Goal: Task Accomplishment & Management: Use online tool/utility

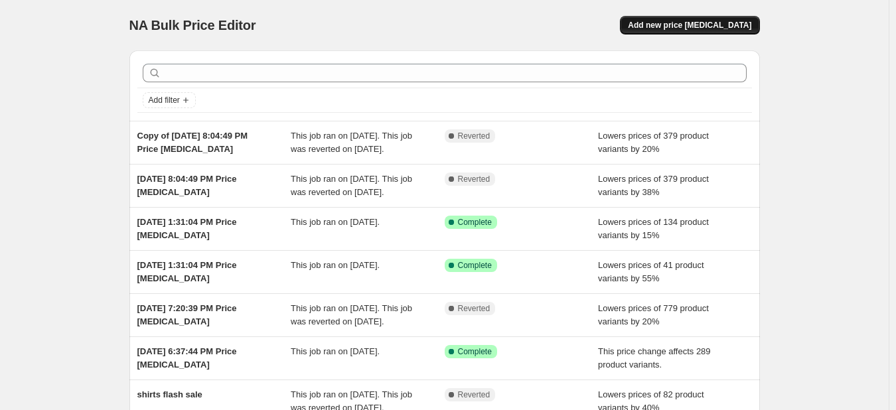
click at [709, 25] on span "Add new price change job" at bounding box center [689, 25] width 123 height 11
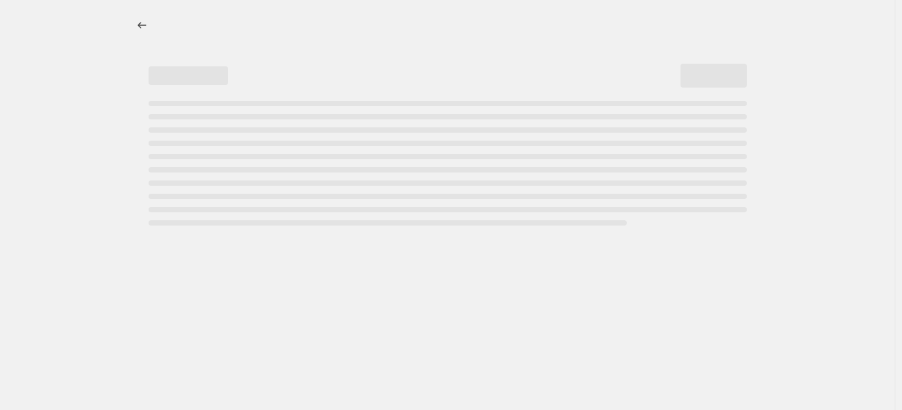
select select "percentage"
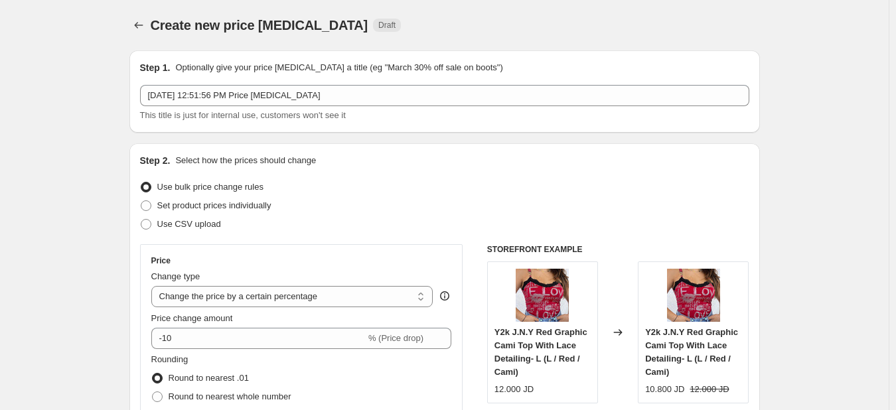
scroll to position [80, 0]
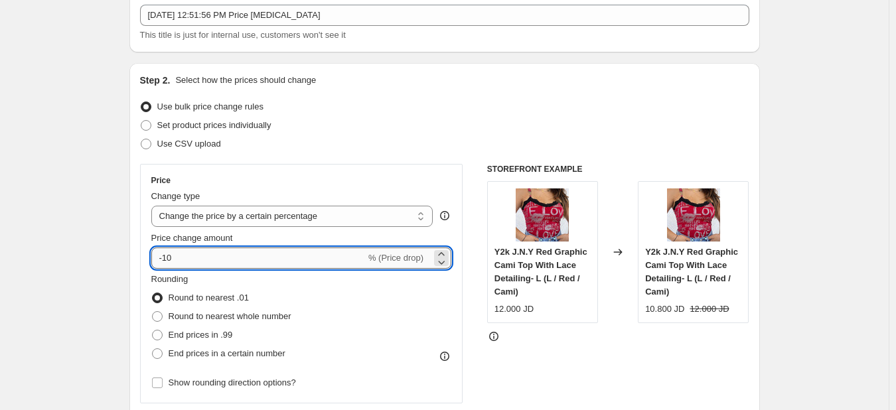
click at [216, 251] on input "-10" at bounding box center [258, 257] width 214 height 21
type input "-1"
type input "-40"
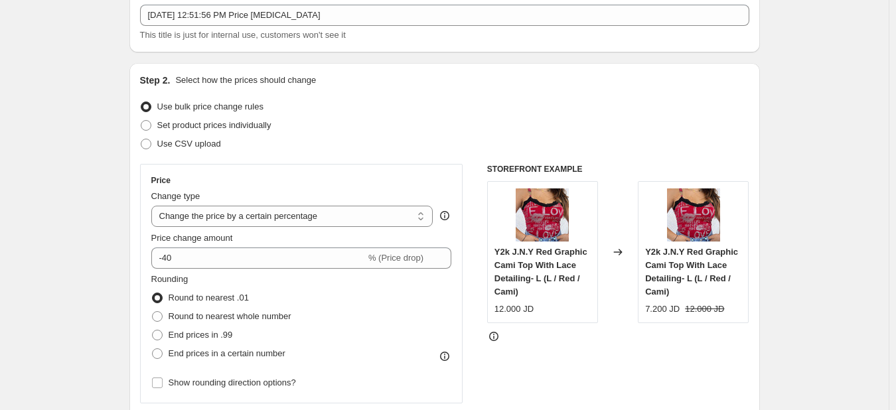
click at [266, 281] on fieldset "Rounding Round to nearest .01 Round to nearest whole number End prices in .99 E…" at bounding box center [221, 318] width 140 height 90
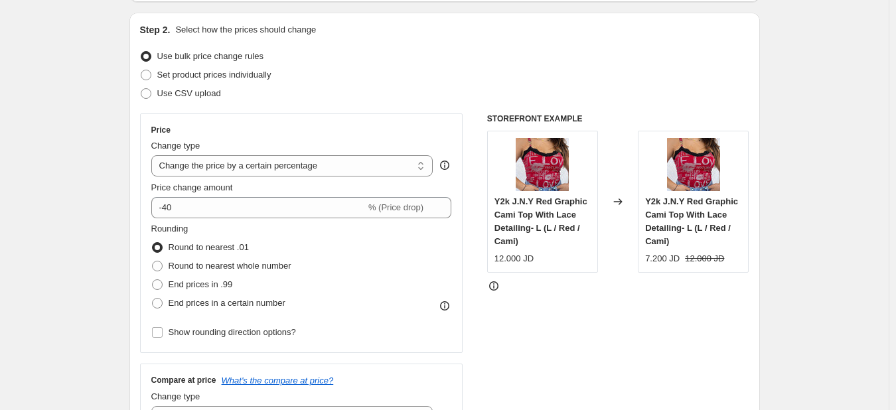
scroll to position [131, 0]
click at [214, 285] on span "End prices in .99" at bounding box center [201, 284] width 64 height 10
click at [153, 279] on input "End prices in .99" at bounding box center [152, 279] width 1 height 1
radio input "true"
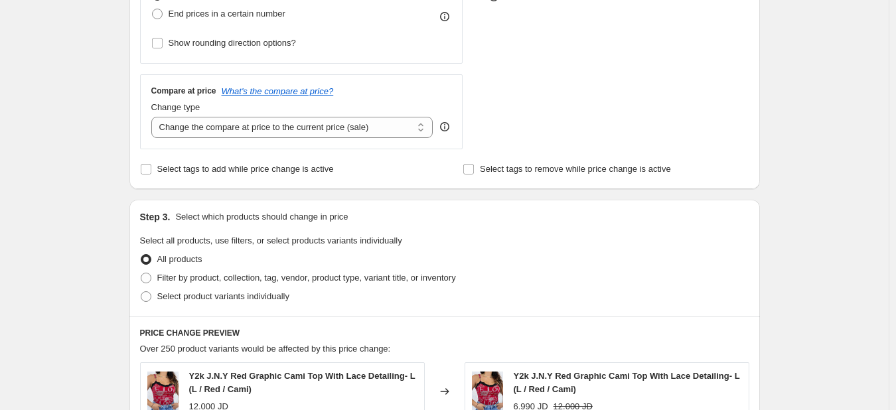
scroll to position [421, 0]
click at [219, 281] on span "Filter by product, collection, tag, vendor, product type, variant title, or inv…" at bounding box center [306, 277] width 299 height 10
click at [141, 273] on input "Filter by product, collection, tag, vendor, product type, variant title, or inv…" at bounding box center [141, 272] width 1 height 1
radio input "true"
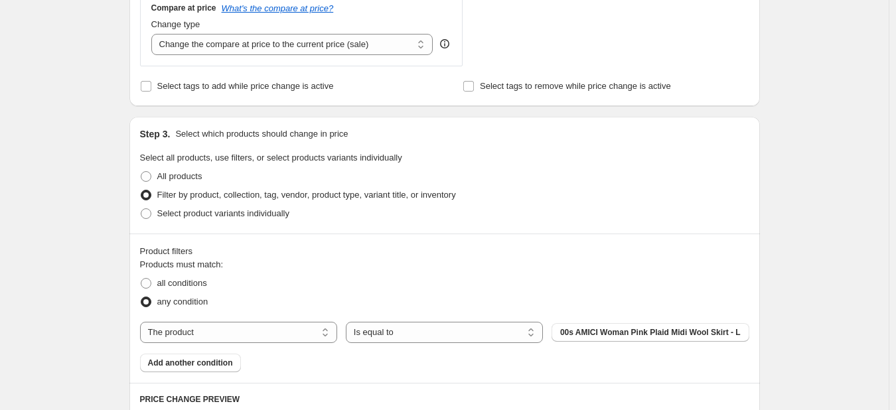
scroll to position [506, 0]
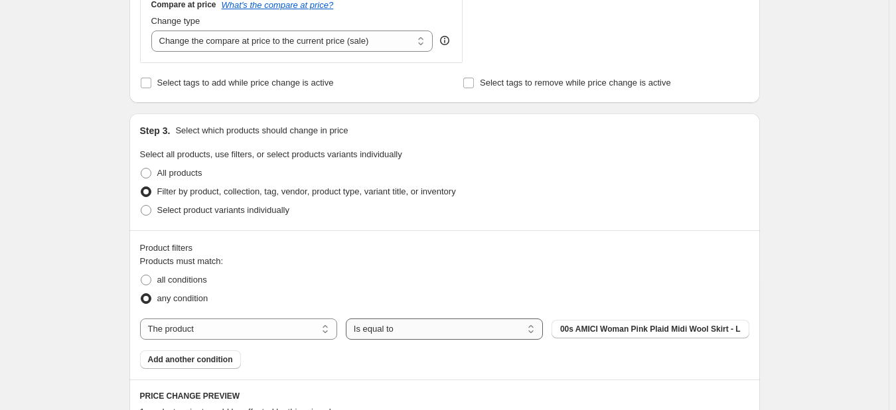
click at [514, 334] on select "Is equal to Is not equal to" at bounding box center [444, 328] width 197 height 21
click at [312, 334] on select "The product The product's collection The product's tag The product's vendor The…" at bounding box center [238, 328] width 197 height 21
select select "collection"
click at [602, 330] on span "80s/90s Windbreaker Jackets" at bounding box center [649, 329] width 111 height 11
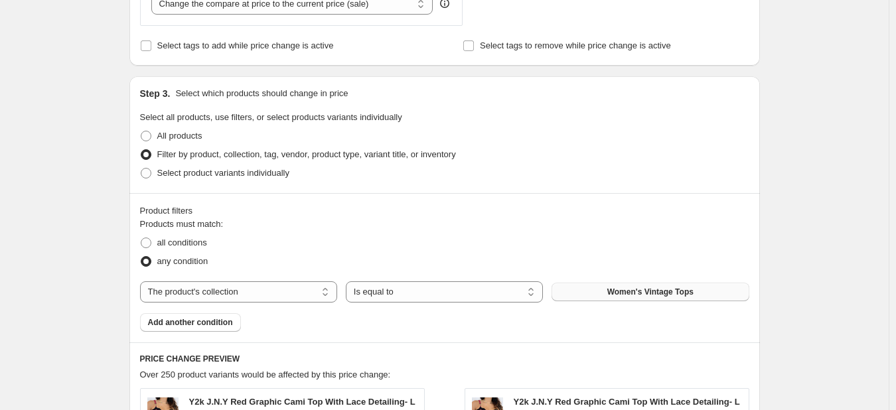
scroll to position [544, 0]
click at [184, 326] on span "Add another condition" at bounding box center [190, 321] width 85 height 11
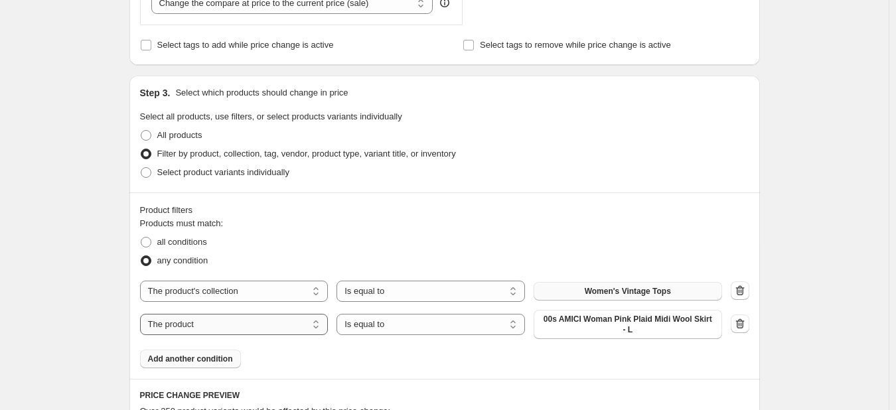
click at [278, 334] on select "The product The product's collection The product's tag The product's vendor The…" at bounding box center [234, 324] width 188 height 21
select select "collection"
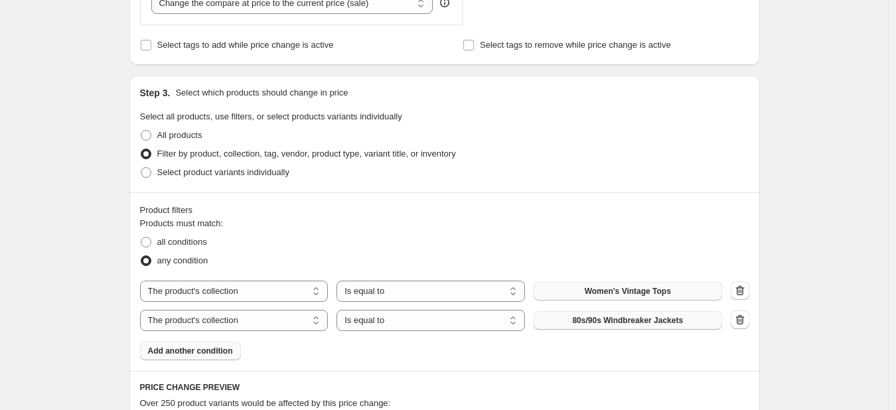
click at [656, 326] on button "80s/90s Windbreaker Jackets" at bounding box center [627, 320] width 188 height 19
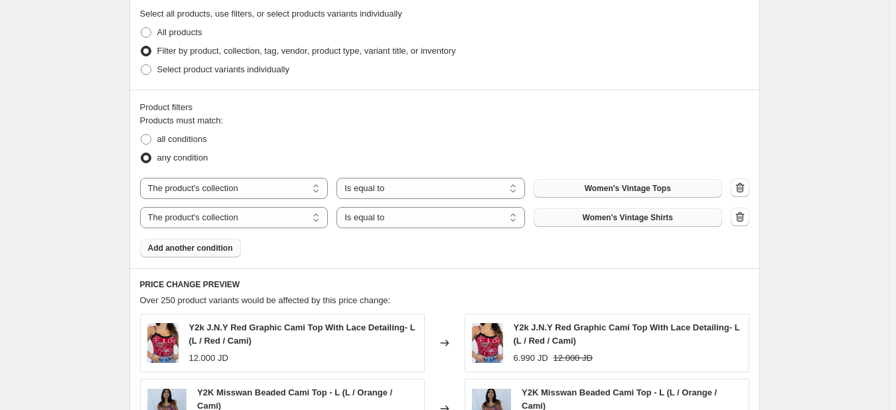
scroll to position [650, 0]
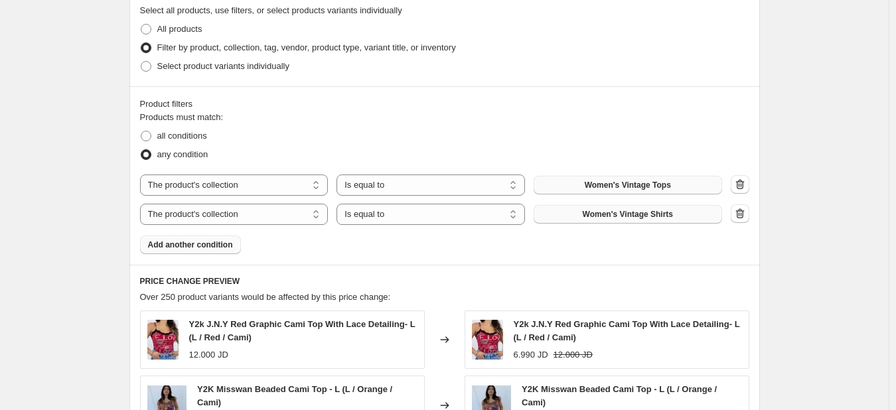
click at [211, 247] on span "Add another condition" at bounding box center [190, 245] width 85 height 11
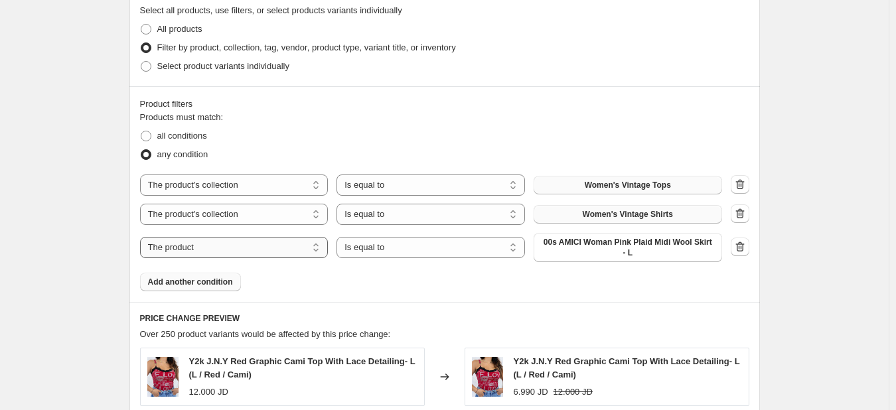
click at [291, 253] on select "The product The product's collection The product's tag The product's vendor The…" at bounding box center [234, 247] width 188 height 21
select select "tag"
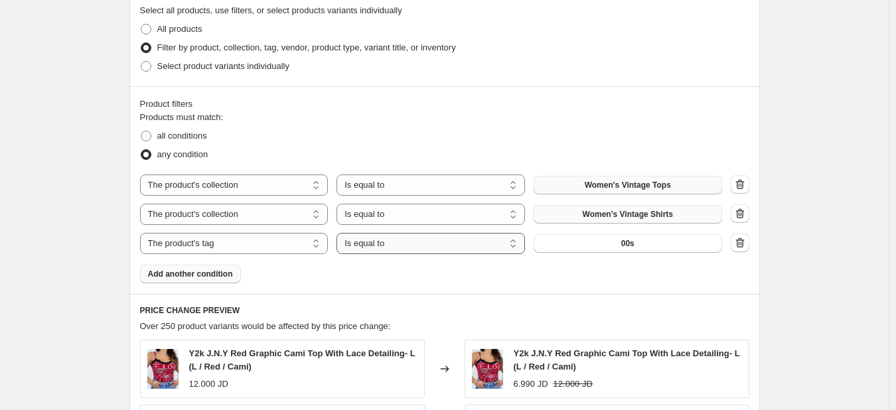
click at [445, 247] on select "Is equal to Is not equal to" at bounding box center [430, 243] width 188 height 21
select select "not_equal"
click at [586, 246] on button "00s" at bounding box center [627, 243] width 188 height 19
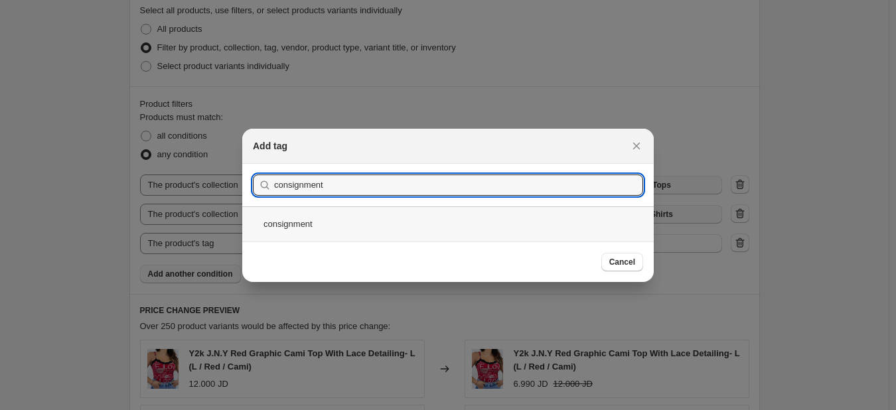
type input "consignment"
click at [353, 221] on div "consignment" at bounding box center [447, 223] width 411 height 35
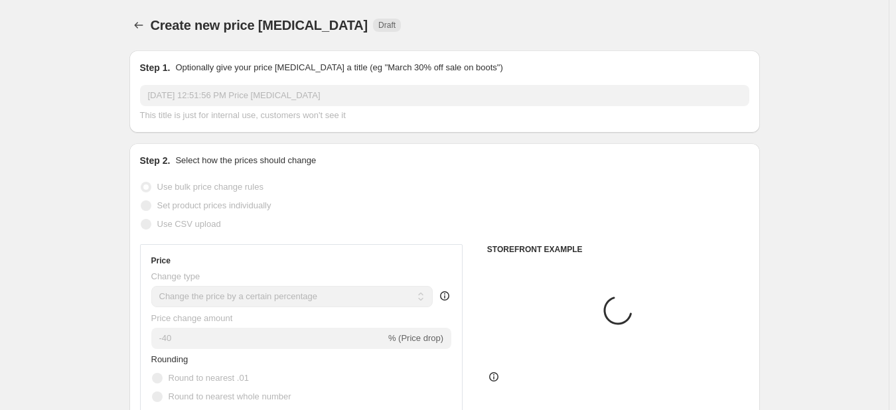
scroll to position [650, 0]
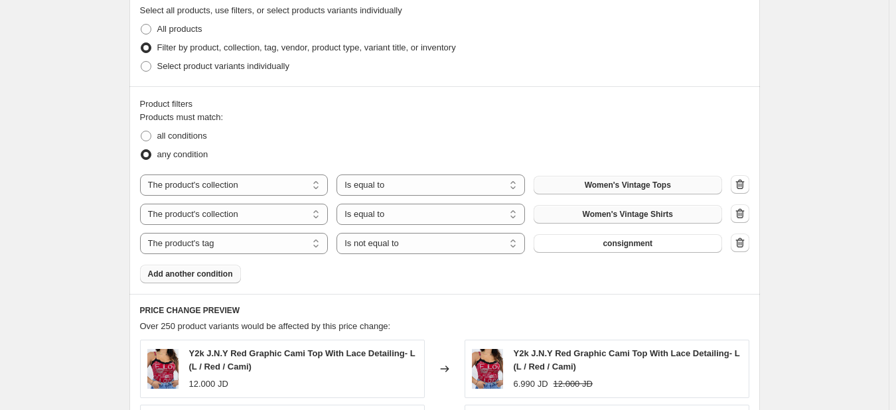
click at [226, 275] on span "Add another condition" at bounding box center [190, 274] width 85 height 11
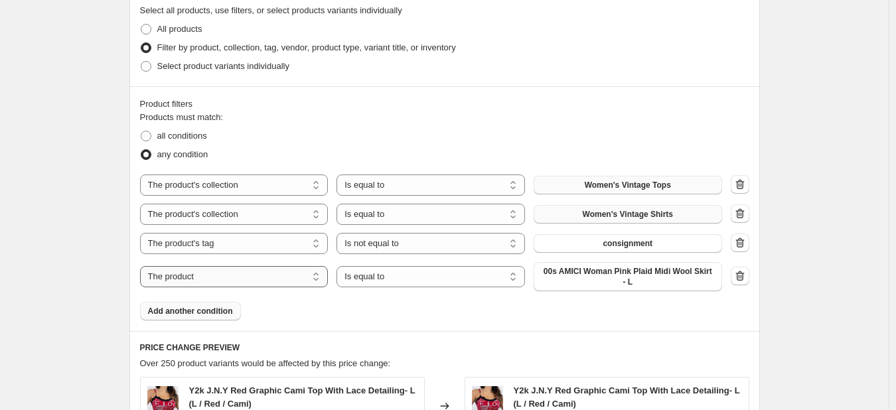
click at [271, 281] on select "The product The product's collection The product's tag The product's vendor The…" at bounding box center [234, 276] width 188 height 21
select select "inventory_quantity"
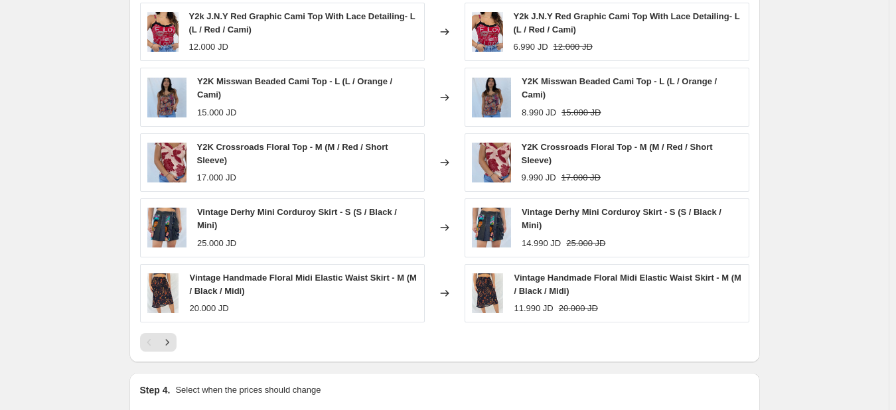
scroll to position [1171, 0]
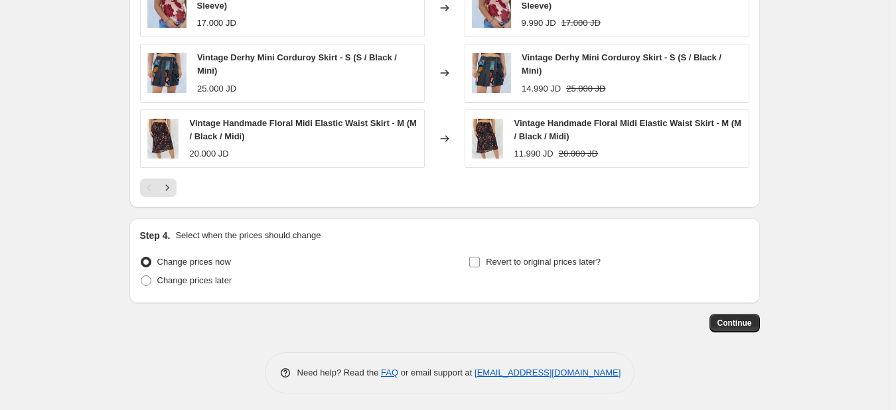
click at [477, 262] on input "Revert to original prices later?" at bounding box center [474, 262] width 11 height 11
checkbox input "true"
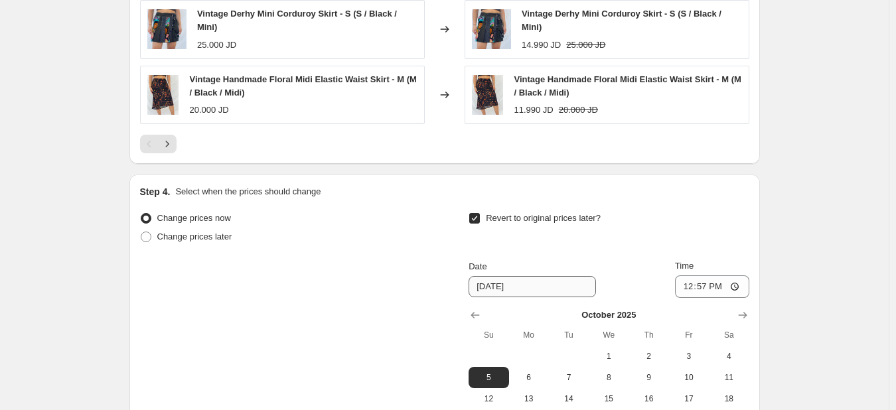
scroll to position [1216, 0]
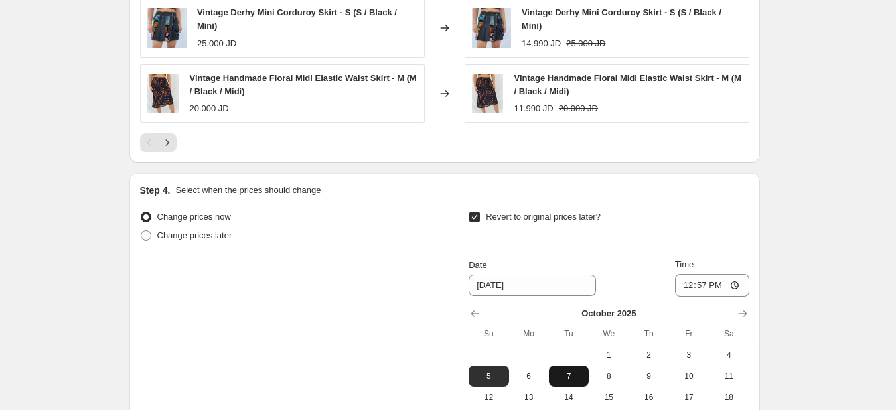
click at [576, 372] on span "7" at bounding box center [568, 376] width 29 height 11
type input "10/7/2025"
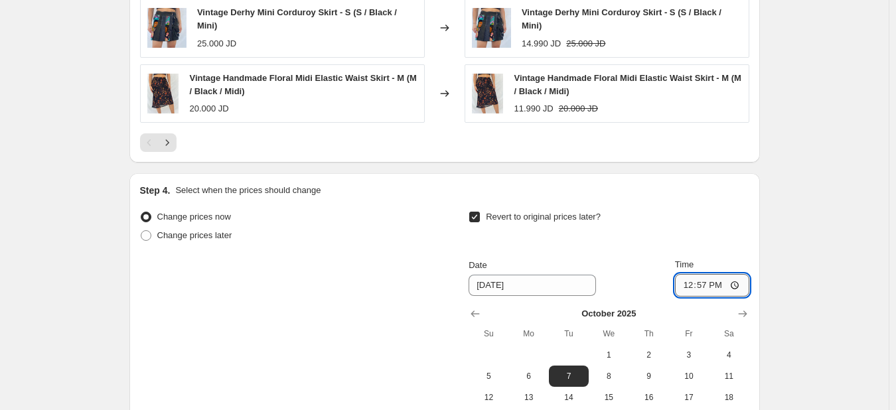
click at [711, 285] on input "12:57" at bounding box center [712, 285] width 74 height 23
click at [687, 283] on input "12:57" at bounding box center [712, 285] width 74 height 23
type input "04:00"
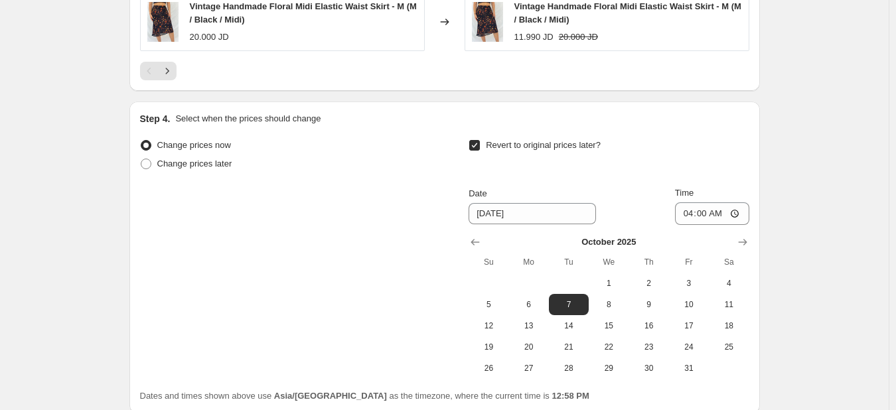
scroll to position [1343, 0]
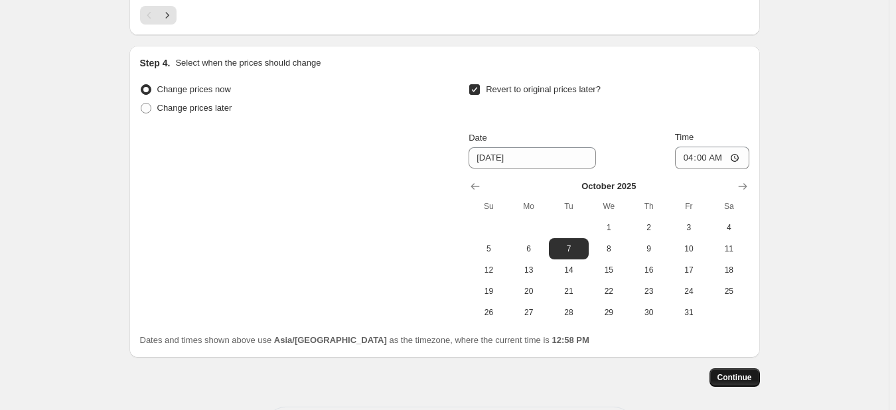
click at [736, 380] on button "Continue" at bounding box center [734, 377] width 50 height 19
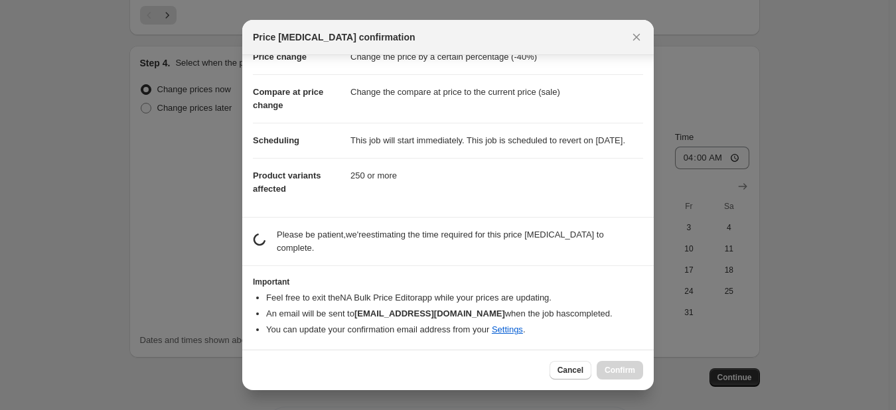
scroll to position [29, 0]
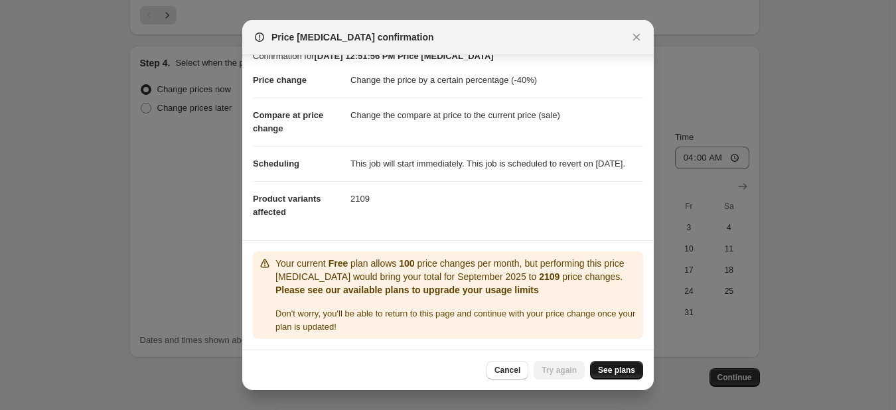
click at [618, 376] on link "See plans" at bounding box center [616, 370] width 53 height 19
click at [618, 370] on span "See plans" at bounding box center [616, 370] width 37 height 11
click at [556, 369] on span "Try again" at bounding box center [558, 370] width 35 height 11
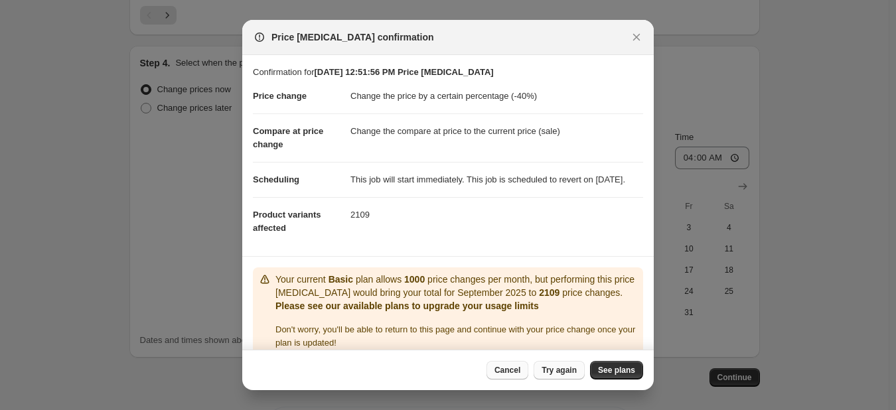
click at [520, 367] on span "Cancel" at bounding box center [507, 370] width 26 height 11
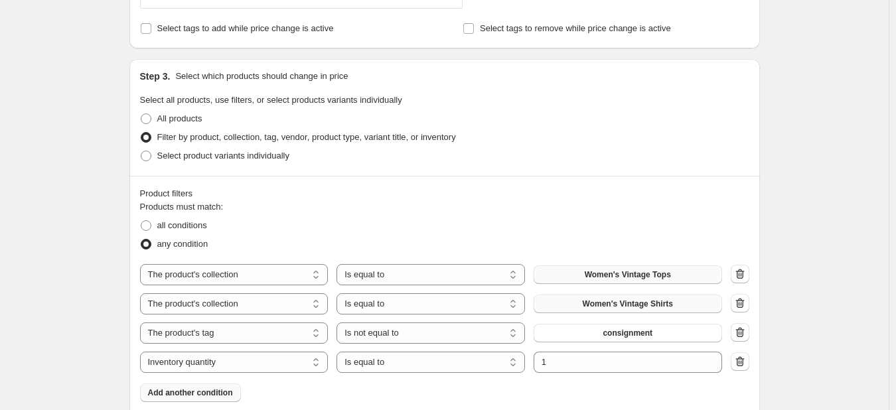
scroll to position [660, 0]
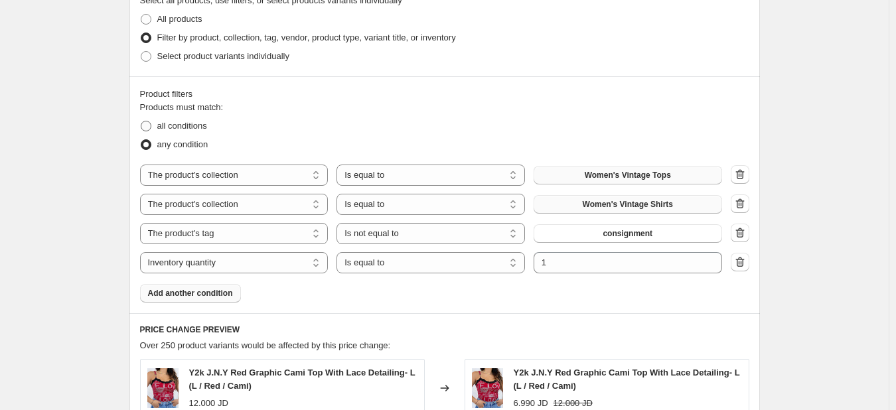
click at [193, 134] on label "all conditions" at bounding box center [173, 126] width 67 height 19
click at [141, 121] on input "all conditions" at bounding box center [141, 121] width 1 height 1
radio input "true"
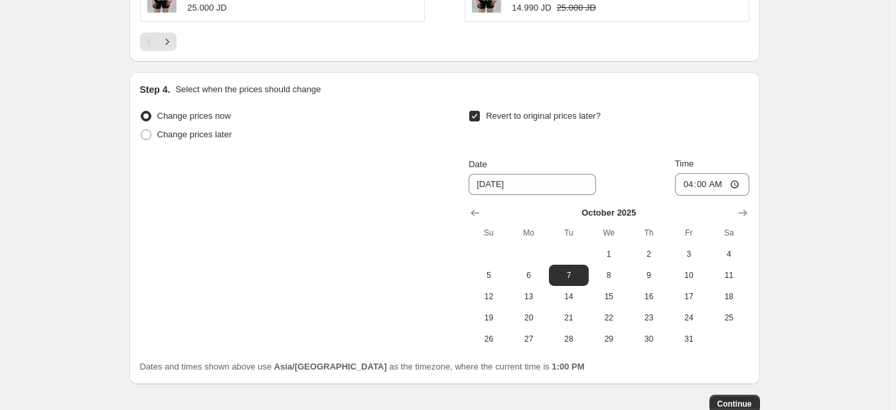
scroll to position [1402, 0]
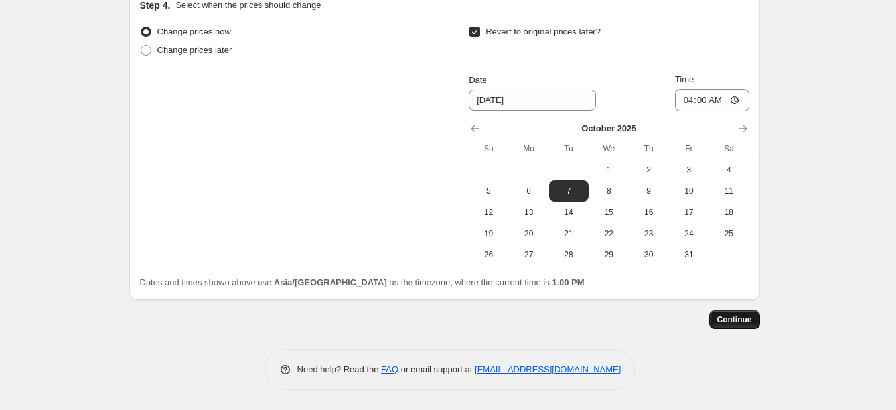
click at [736, 322] on span "Continue" at bounding box center [734, 319] width 34 height 11
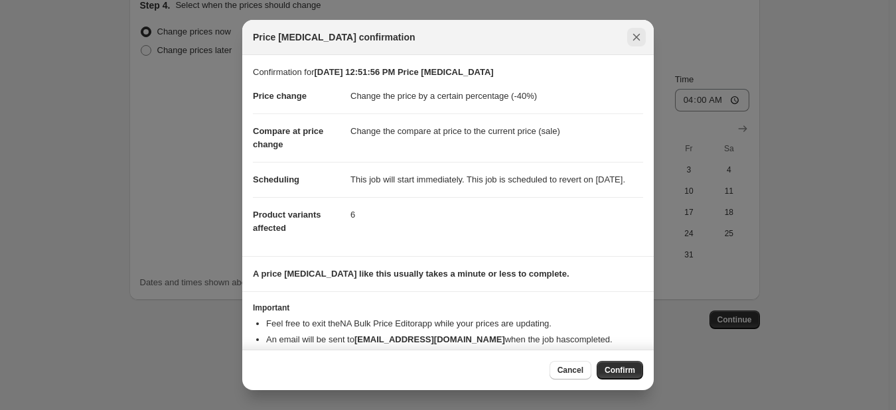
click at [632, 41] on icon "Close" at bounding box center [636, 37] width 13 height 13
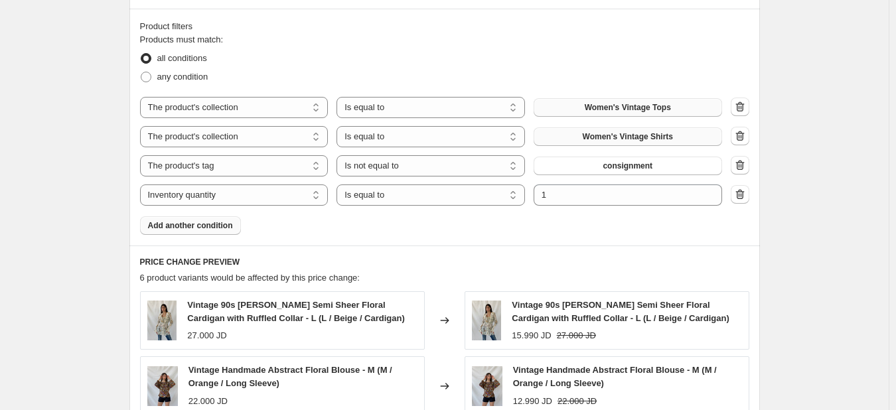
scroll to position [727, 0]
click at [206, 74] on span "any condition" at bounding box center [182, 77] width 51 height 10
click at [141, 73] on input "any condition" at bounding box center [141, 72] width 1 height 1
radio input "true"
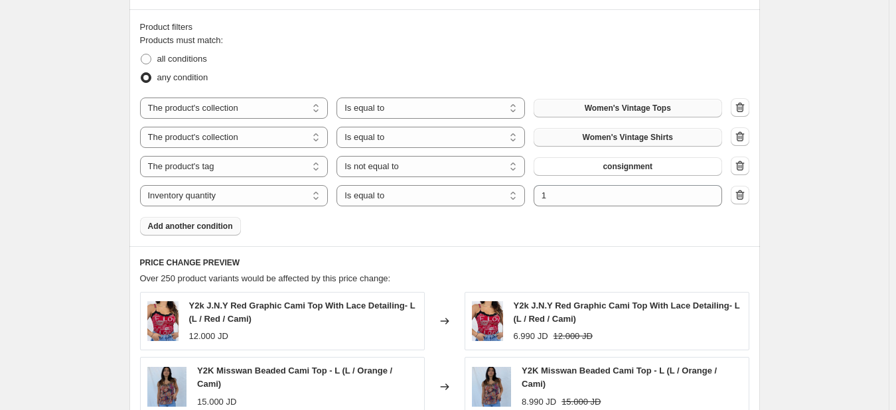
click at [204, 225] on span "Add another condition" at bounding box center [190, 226] width 85 height 11
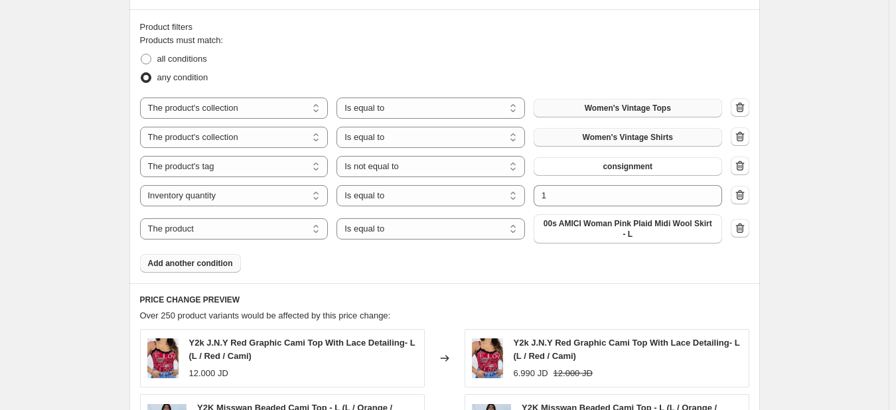
click at [220, 241] on div "The product The product's collection The product's tag The product's vendor The…" at bounding box center [431, 228] width 582 height 29
click at [194, 224] on select "The product The product's collection The product's tag The product's vendor The…" at bounding box center [234, 228] width 188 height 21
select select "product_status"
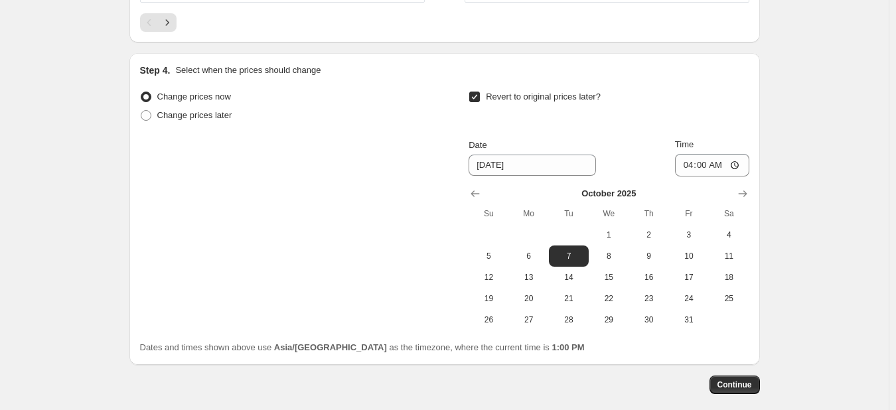
scroll to position [1427, 0]
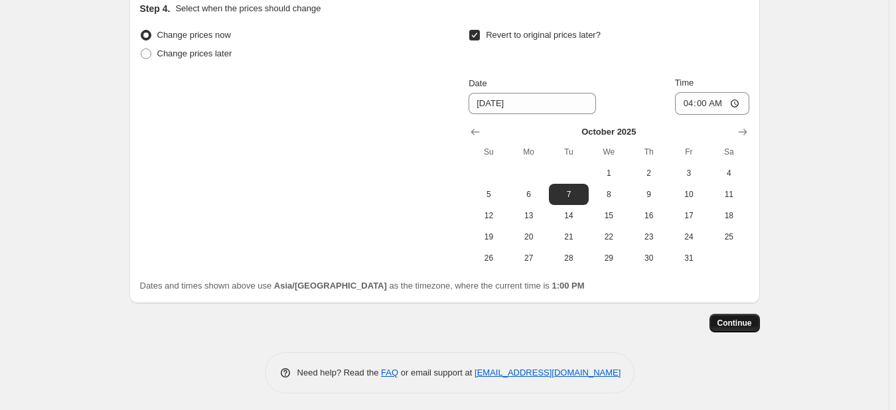
click at [730, 318] on span "Continue" at bounding box center [734, 323] width 34 height 11
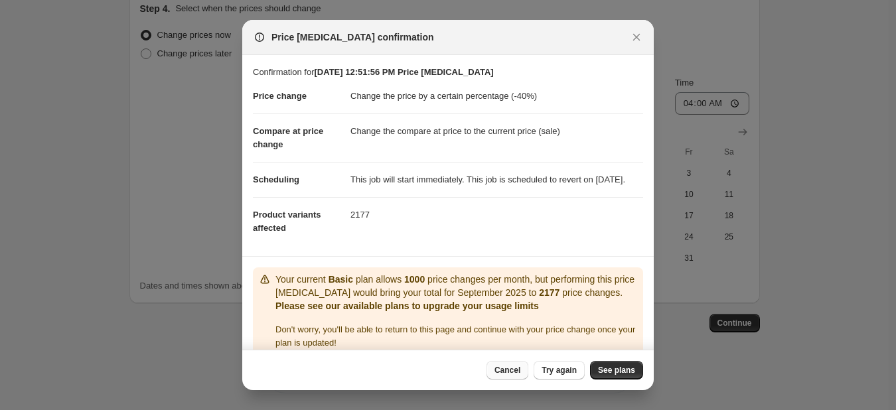
click at [515, 372] on span "Cancel" at bounding box center [507, 370] width 26 height 11
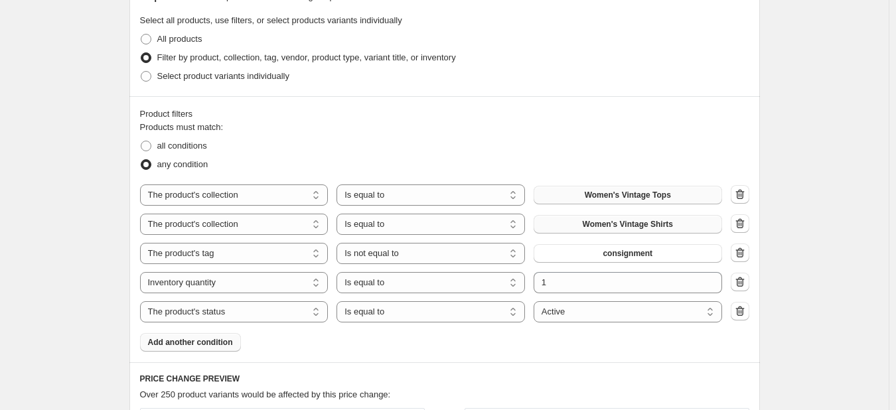
scroll to position [633, 0]
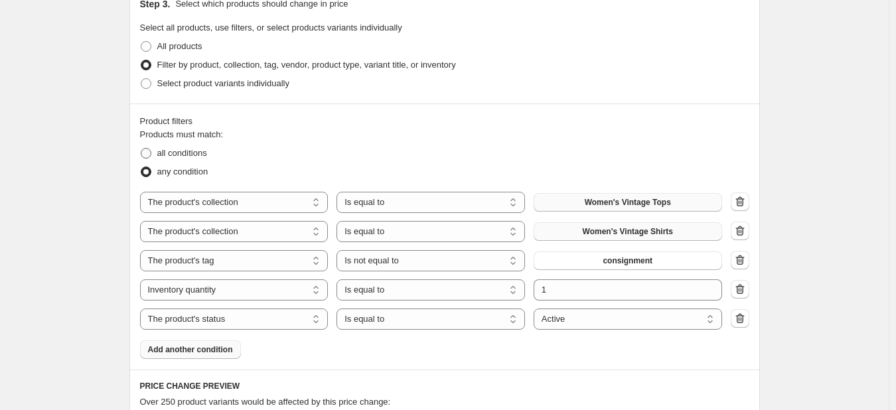
click at [187, 155] on span "all conditions" at bounding box center [182, 153] width 50 height 10
click at [141, 149] on input "all conditions" at bounding box center [141, 148] width 1 height 1
radio input "true"
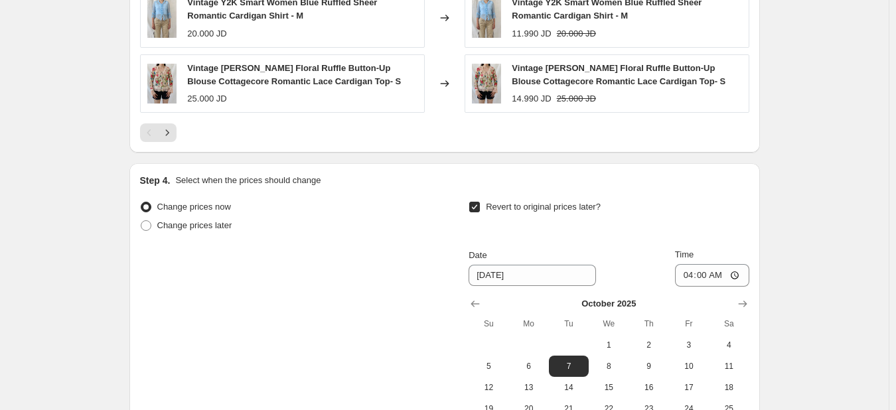
scroll to position [1431, 0]
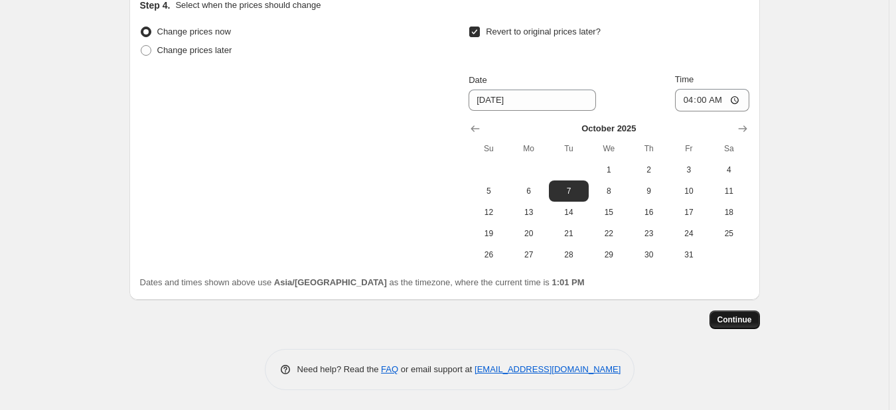
click at [745, 319] on span "Continue" at bounding box center [734, 319] width 34 height 11
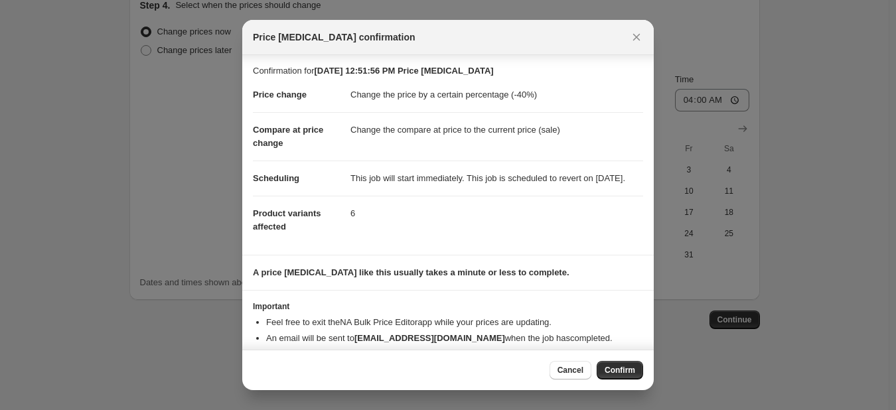
scroll to position [0, 0]
click at [137, 184] on div at bounding box center [448, 205] width 896 height 410
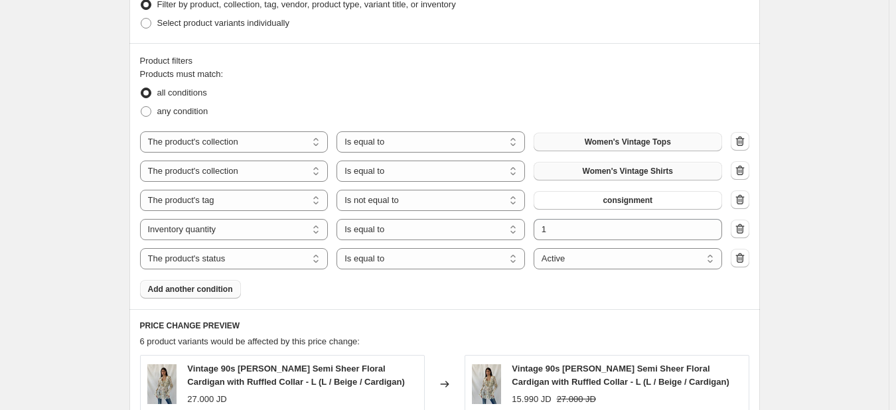
scroll to position [693, 0]
click at [737, 172] on icon "button" at bounding box center [739, 171] width 13 height 13
select select "tag"
select select "not_equal"
select select "inventory_quantity"
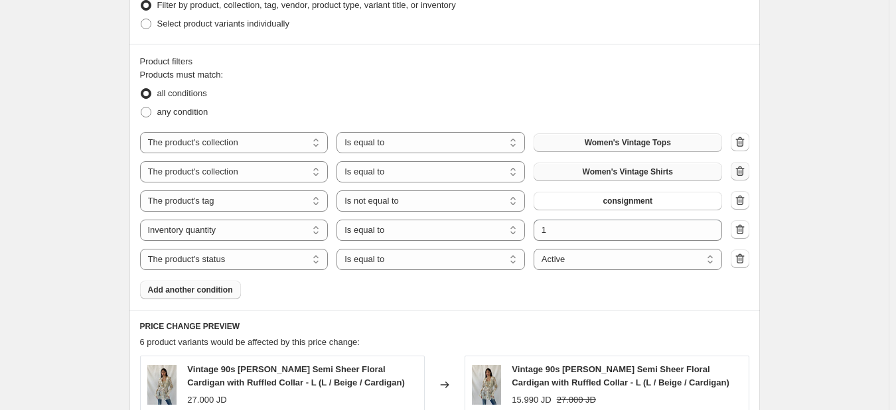
select select "product_status"
select select "equal"
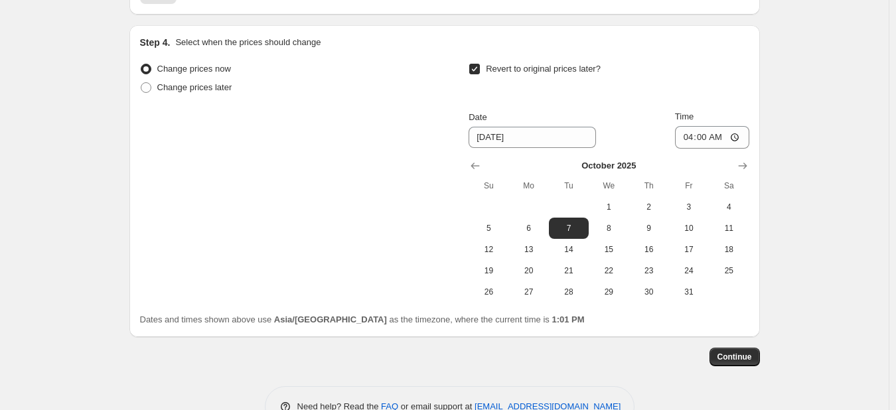
scroll to position [1398, 0]
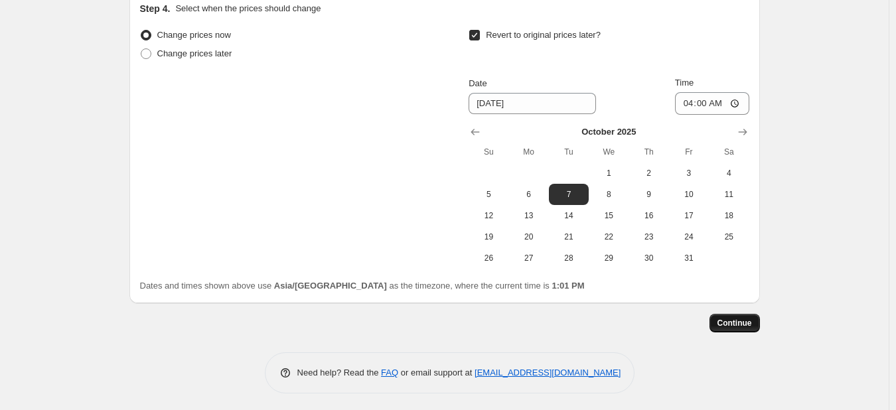
click at [750, 324] on span "Continue" at bounding box center [734, 323] width 34 height 11
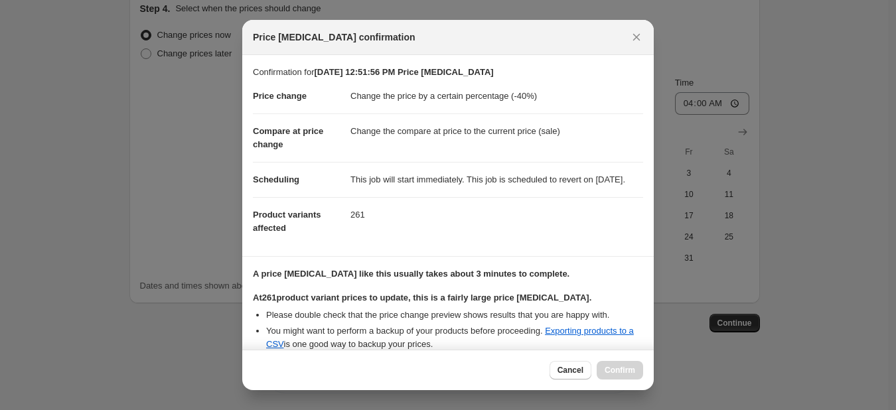
click at [806, 186] on div at bounding box center [448, 205] width 896 height 410
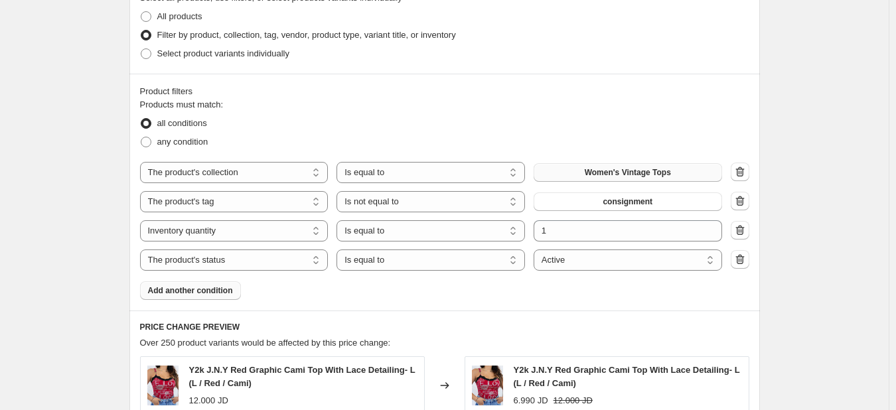
scroll to position [662, 0]
click at [200, 137] on span "any condition" at bounding box center [182, 142] width 51 height 10
click at [141, 137] on input "any condition" at bounding box center [141, 137] width 1 height 1
radio input "true"
click at [202, 125] on span "all conditions" at bounding box center [182, 124] width 50 height 10
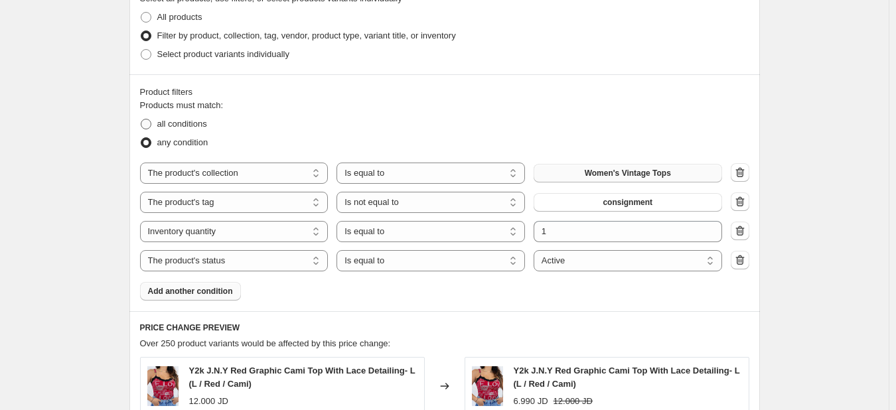
click at [141, 119] on input "all conditions" at bounding box center [141, 119] width 1 height 1
radio input "true"
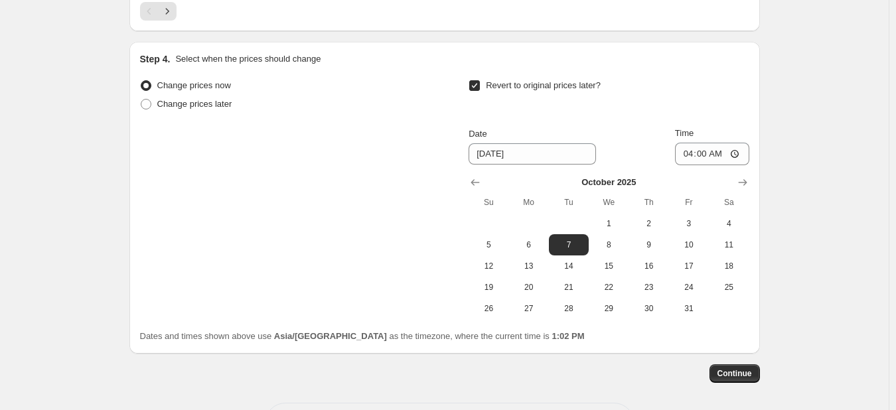
scroll to position [1348, 0]
click at [746, 368] on span "Continue" at bounding box center [734, 373] width 34 height 11
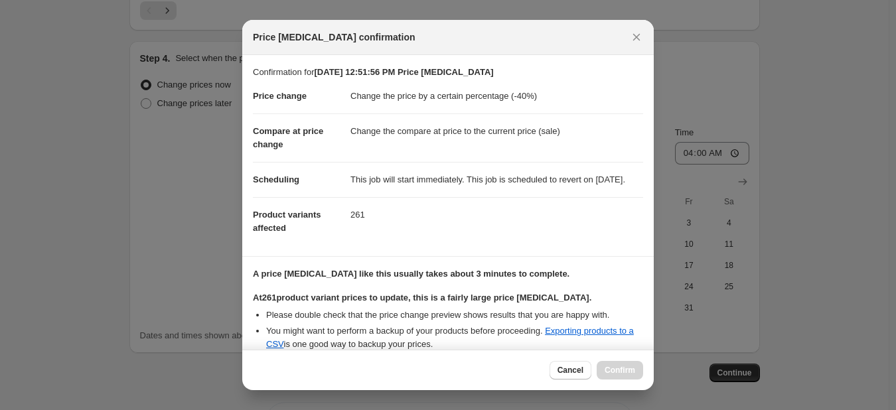
scroll to position [153, 0]
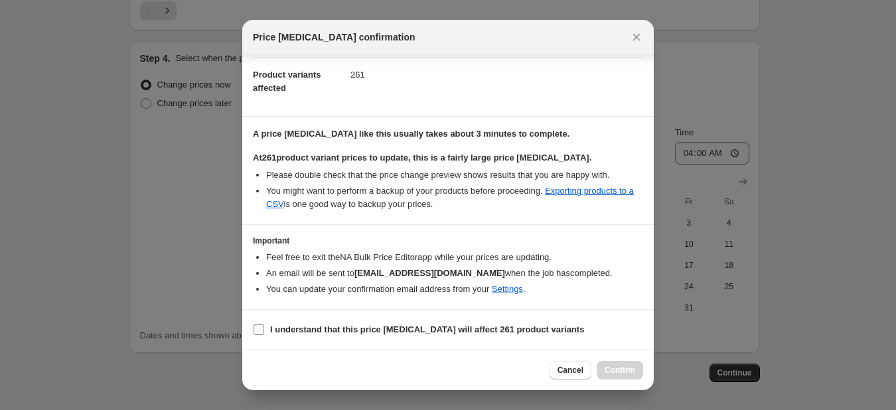
click at [432, 332] on b "I understand that this price change job will affect 261 product variants" at bounding box center [427, 329] width 314 height 10
click at [264, 332] on input "I understand that this price change job will affect 261 product variants" at bounding box center [258, 329] width 11 height 11
checkbox input "true"
click at [617, 366] on span "Confirm" at bounding box center [619, 370] width 31 height 11
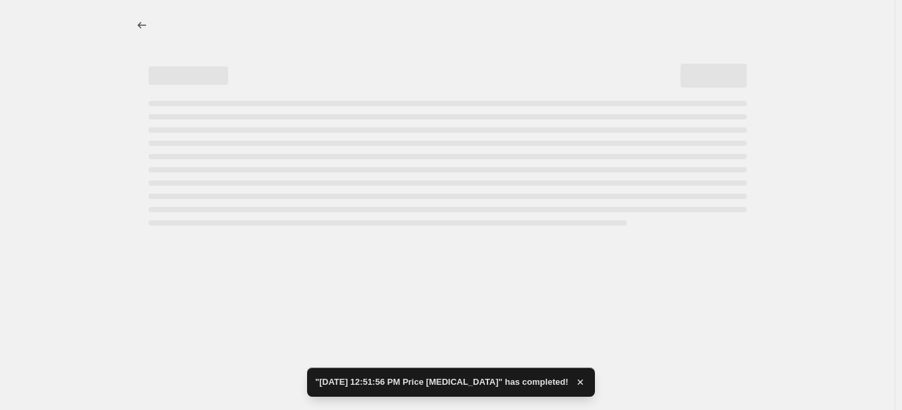
select select "percentage"
select select "collection"
select select "tag"
select select "not_equal"
select select "inventory_quantity"
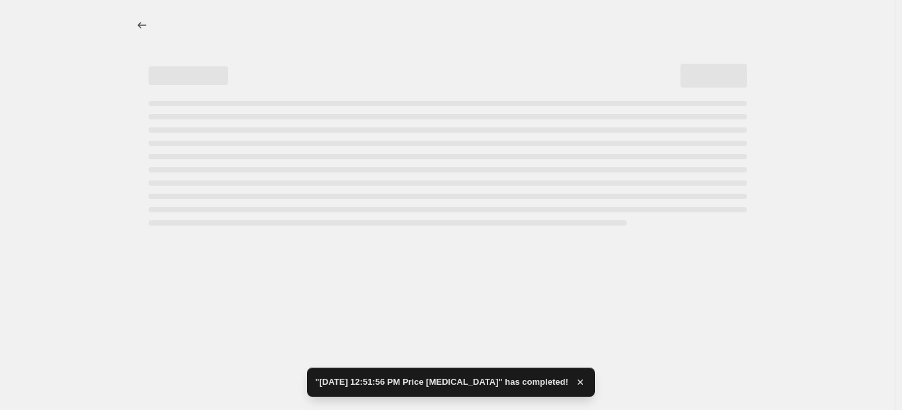
select select "product_status"
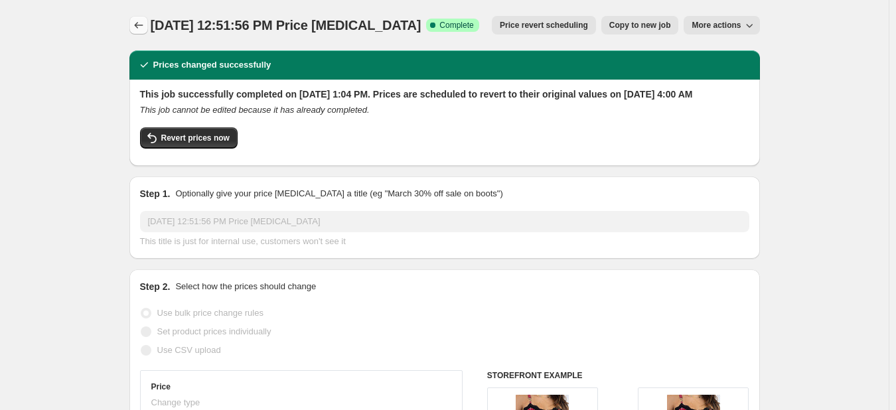
click at [140, 23] on icon "Price change jobs" at bounding box center [138, 25] width 13 height 13
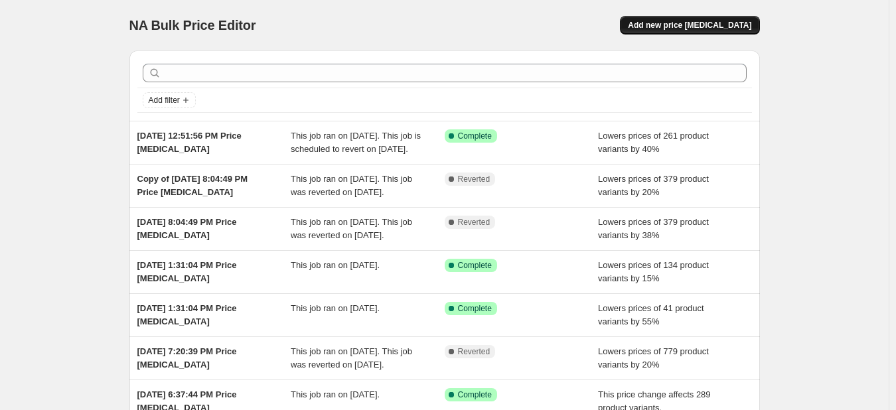
click at [732, 23] on span "Add new price change job" at bounding box center [689, 25] width 123 height 11
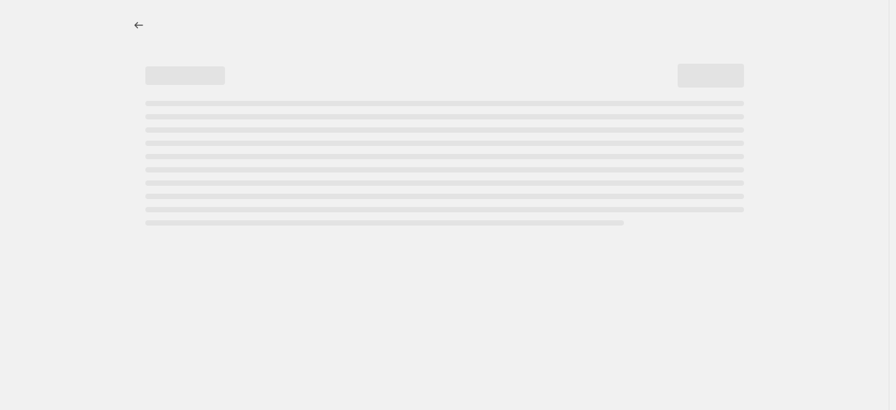
select select "percentage"
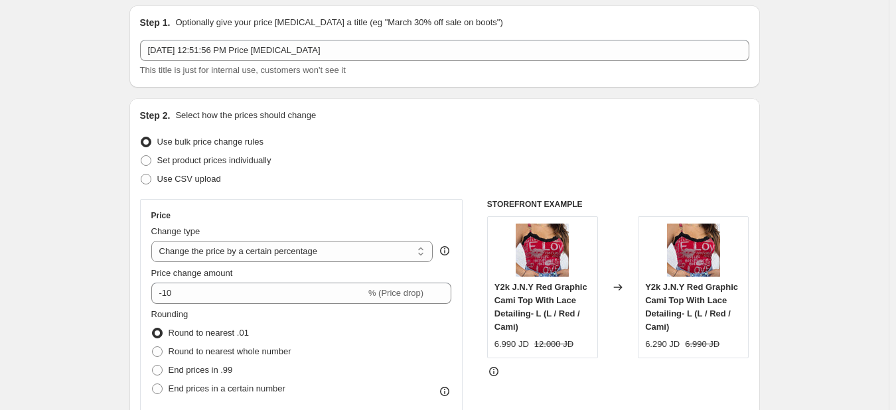
scroll to position [52, 0]
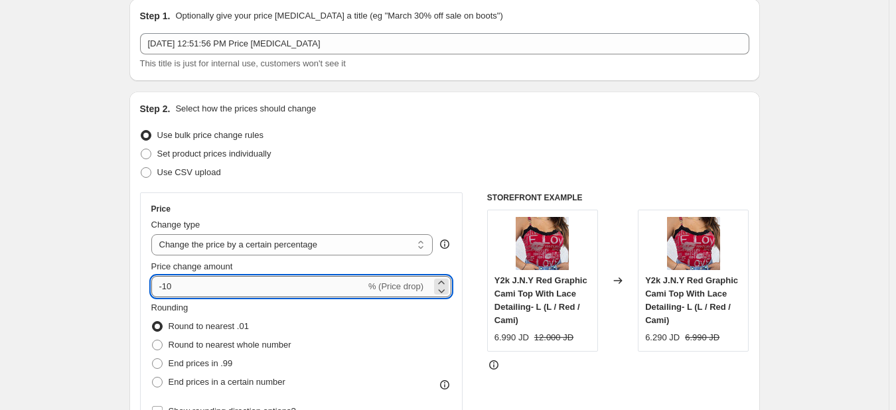
click at [210, 283] on input "-10" at bounding box center [258, 286] width 214 height 21
type input "-1"
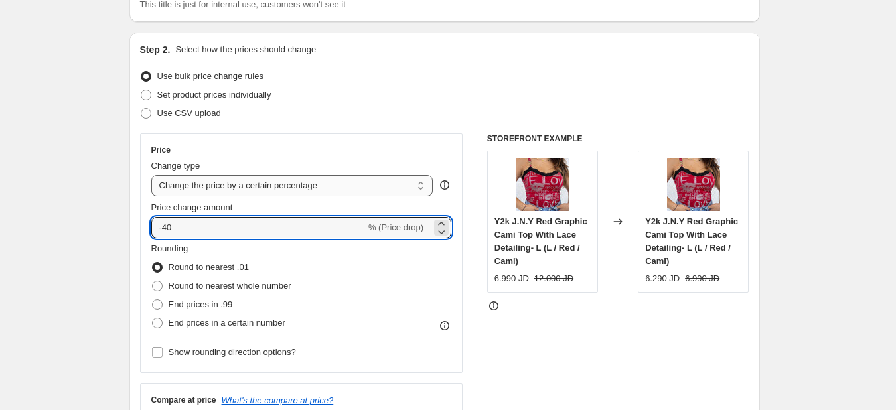
scroll to position [111, 0]
type input "-40"
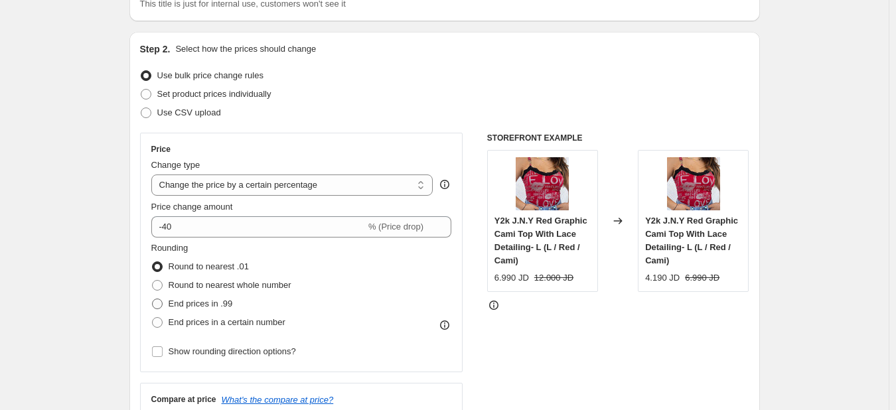
click at [190, 305] on span "End prices in .99" at bounding box center [201, 304] width 64 height 10
click at [153, 299] on input "End prices in .99" at bounding box center [152, 299] width 1 height 1
radio input "true"
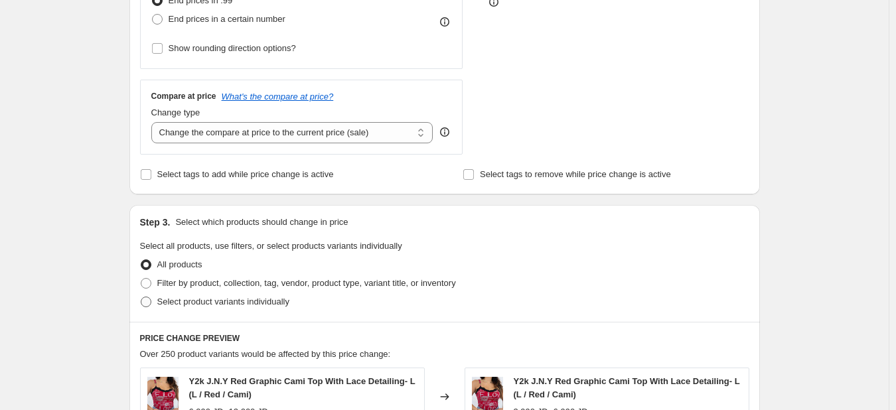
scroll to position [419, 0]
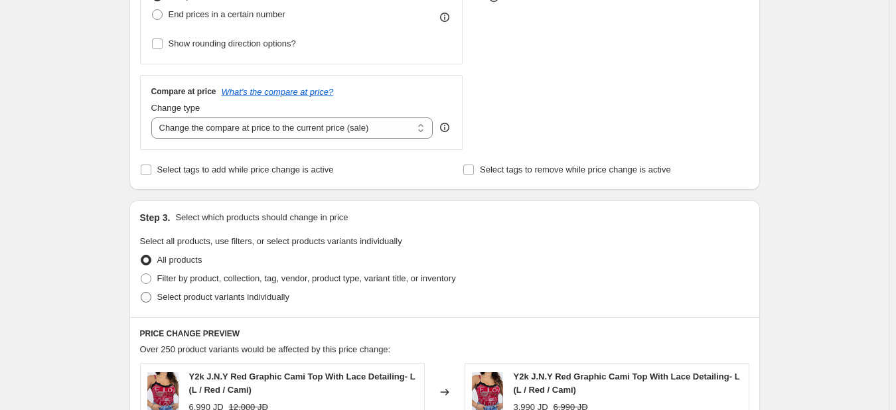
click at [182, 305] on label "Select product variants individually" at bounding box center [214, 297] width 149 height 19
click at [141, 293] on input "Select product variants individually" at bounding box center [141, 292] width 1 height 1
radio input "true"
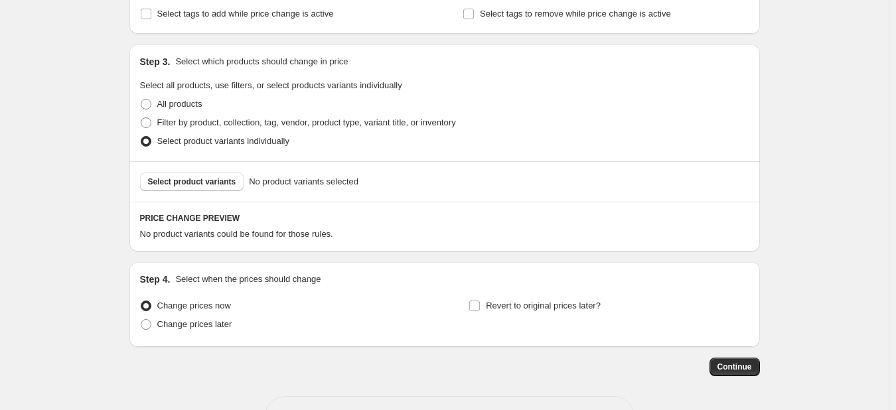
scroll to position [577, 0]
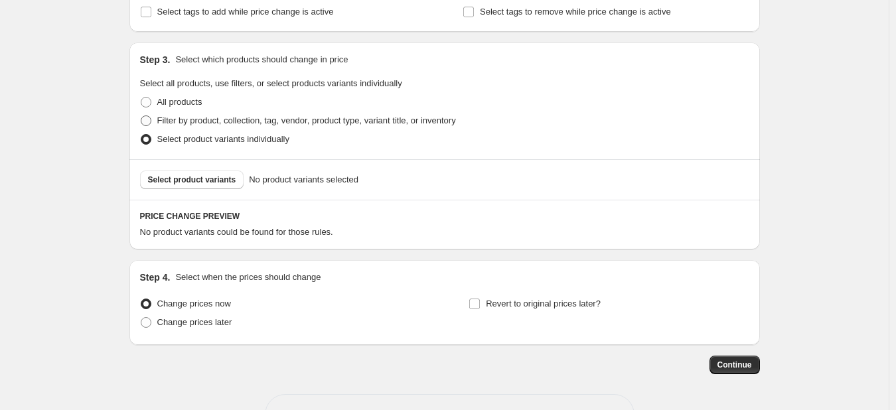
click at [204, 119] on span "Filter by product, collection, tag, vendor, product type, variant title, or inv…" at bounding box center [306, 120] width 299 height 10
click at [141, 116] on input "Filter by product, collection, tag, vendor, product type, variant title, or inv…" at bounding box center [141, 115] width 1 height 1
radio input "true"
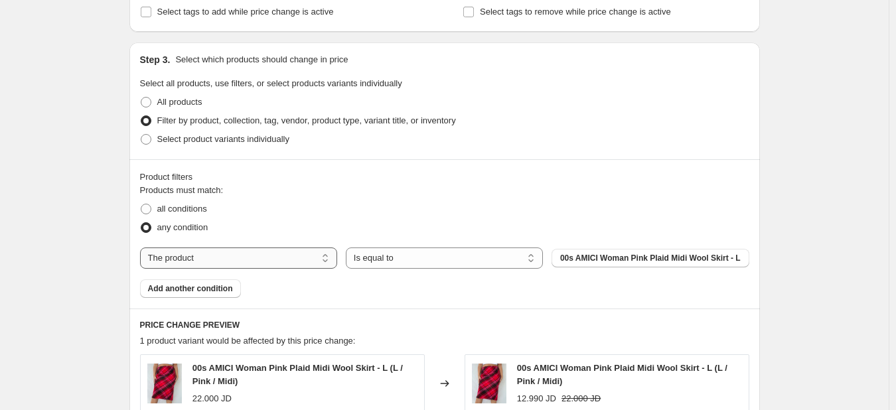
click at [283, 263] on select "The product The product's collection The product's tag The product's vendor The…" at bounding box center [238, 257] width 197 height 21
select select "collection"
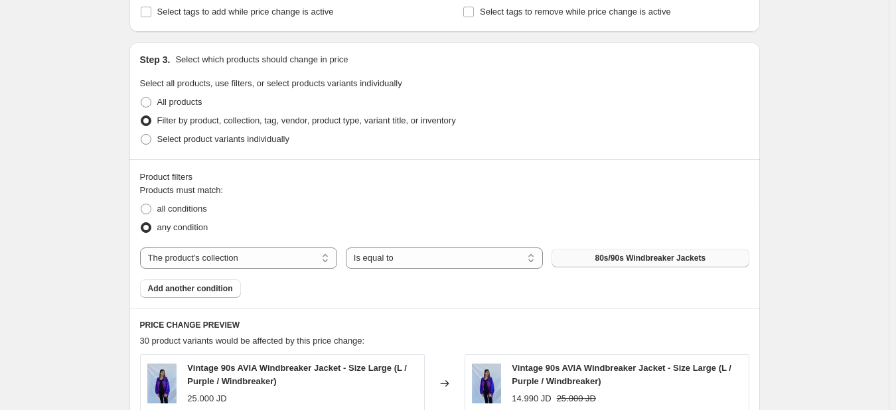
click at [646, 263] on span "80s/90s Windbreaker Jackets" at bounding box center [649, 258] width 111 height 11
click at [210, 294] on span "Add another condition" at bounding box center [190, 288] width 85 height 11
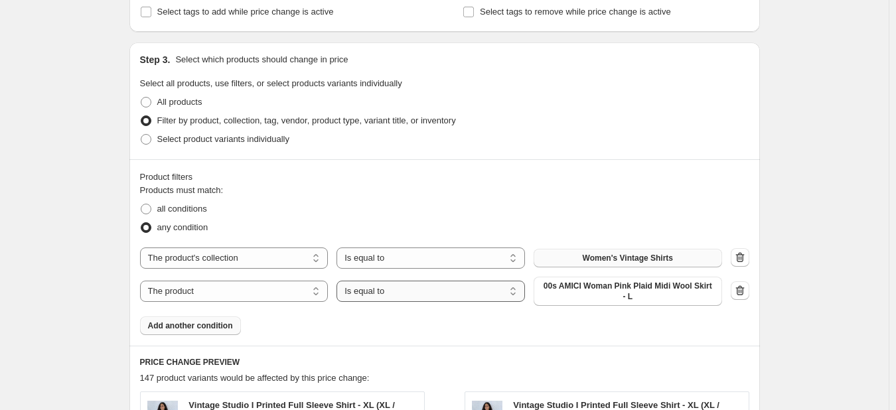
click at [405, 293] on select "Is equal to Is not equal to" at bounding box center [430, 291] width 188 height 21
click at [299, 291] on select "The product The product's collection The product's tag The product's vendor The…" at bounding box center [234, 291] width 188 height 21
select select "collection"
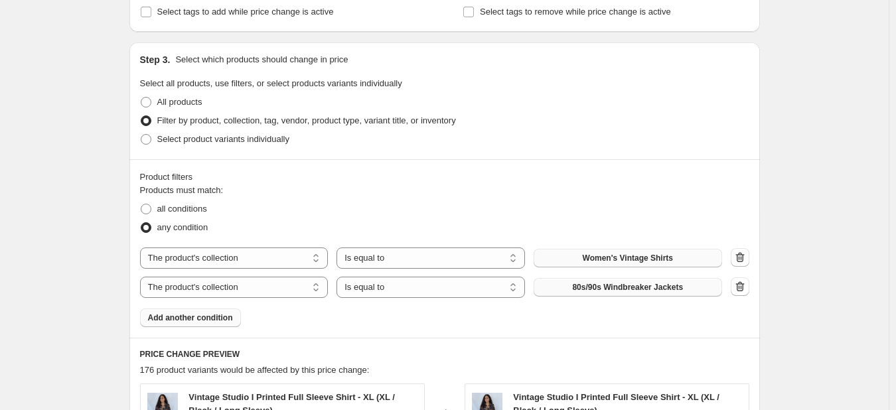
click at [650, 287] on span "80s/90s Windbreaker Jackets" at bounding box center [627, 287] width 111 height 11
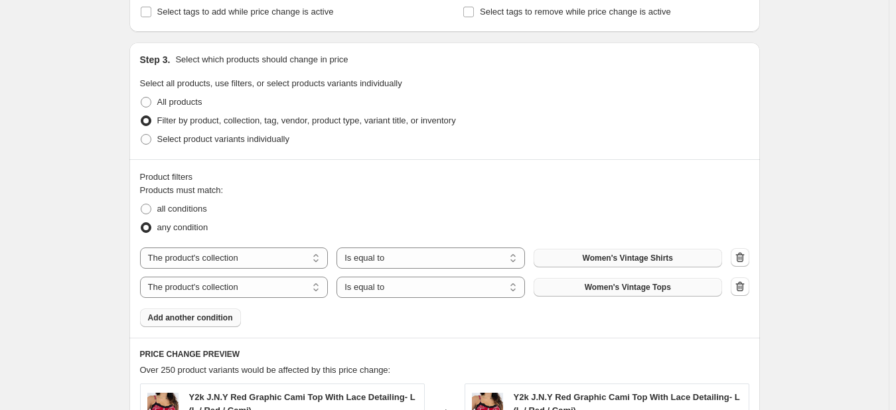
click at [214, 321] on span "Add another condition" at bounding box center [190, 317] width 85 height 11
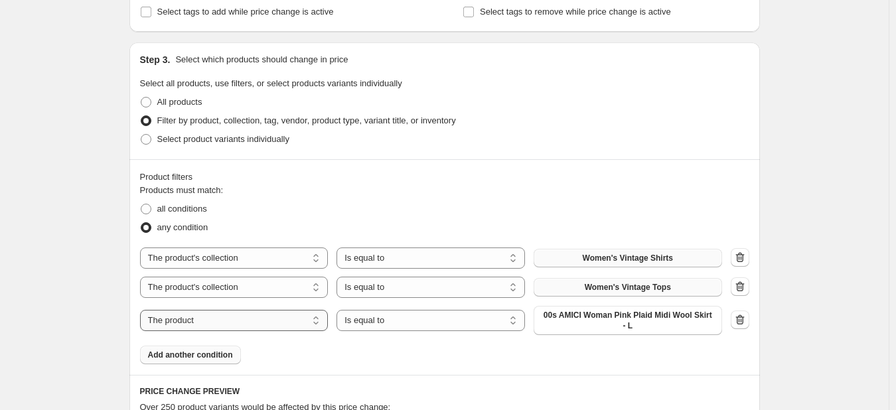
click at [298, 316] on select "The product The product's collection The product's tag The product's vendor The…" at bounding box center [234, 320] width 188 height 21
select select "inventory_quantity"
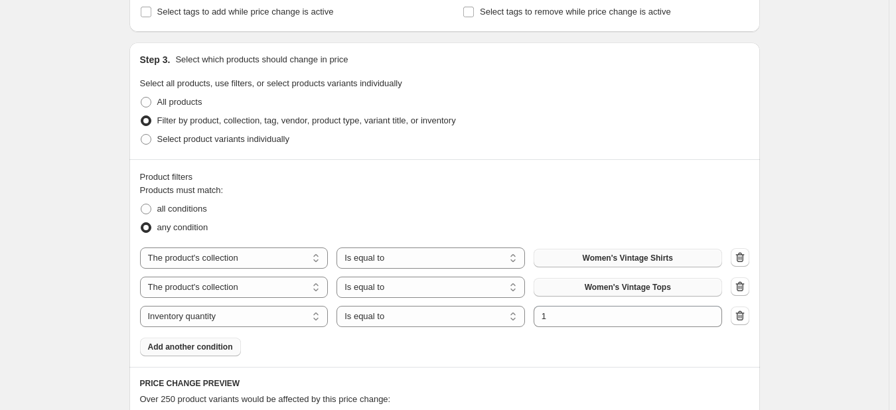
click at [212, 349] on span "Add another condition" at bounding box center [190, 347] width 85 height 11
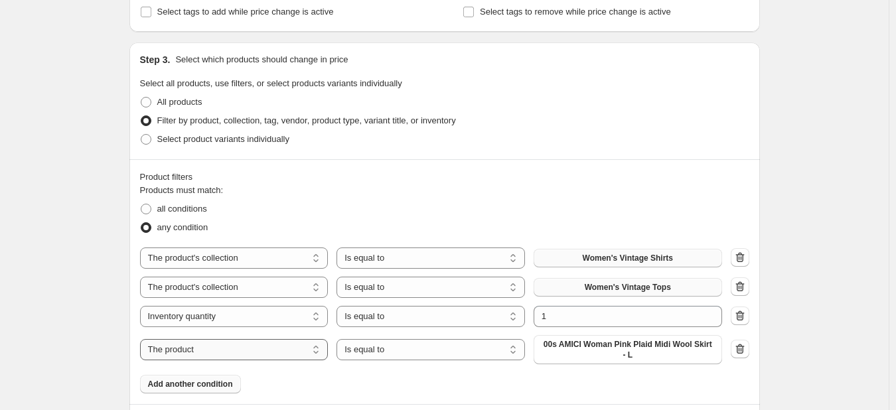
click at [267, 351] on select "The product The product's collection The product's tag The product's vendor The…" at bounding box center [234, 349] width 188 height 21
select select "product_status"
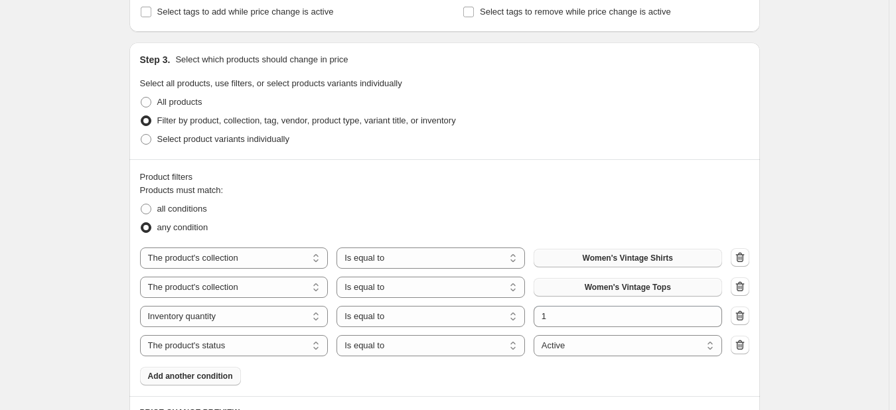
click at [206, 373] on span "Add another condition" at bounding box center [190, 376] width 85 height 11
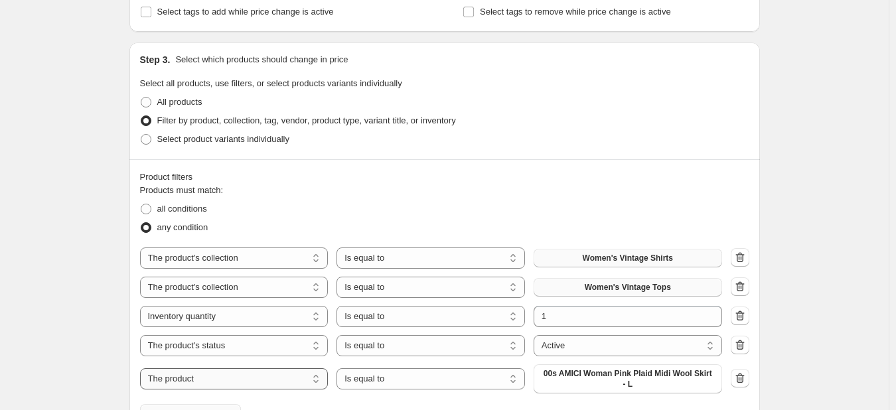
click at [248, 383] on select "The product The product's collection The product's tag The product's vendor The…" at bounding box center [234, 378] width 188 height 21
select select "tag"
click at [460, 383] on select "Is equal to Is not equal to" at bounding box center [430, 374] width 188 height 21
select select "not_equal"
click at [591, 379] on button "00s" at bounding box center [627, 375] width 188 height 19
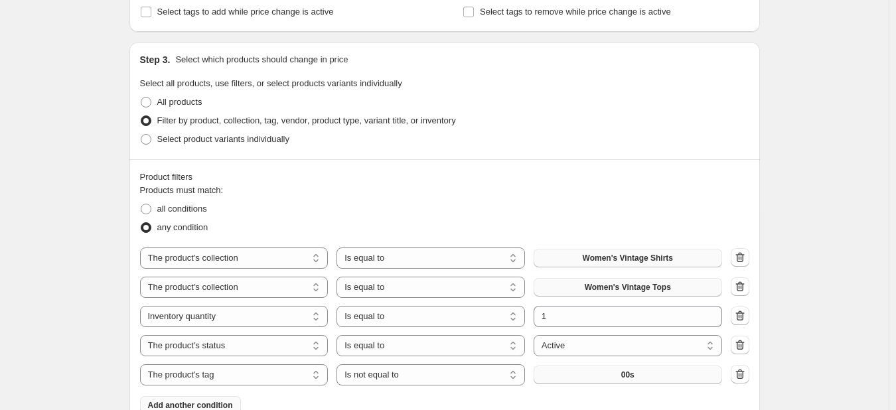
scroll to position [0, 0]
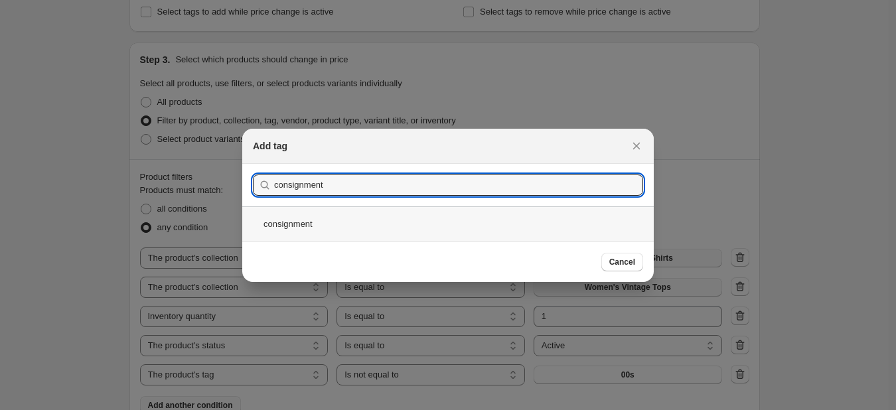
type input "consignment"
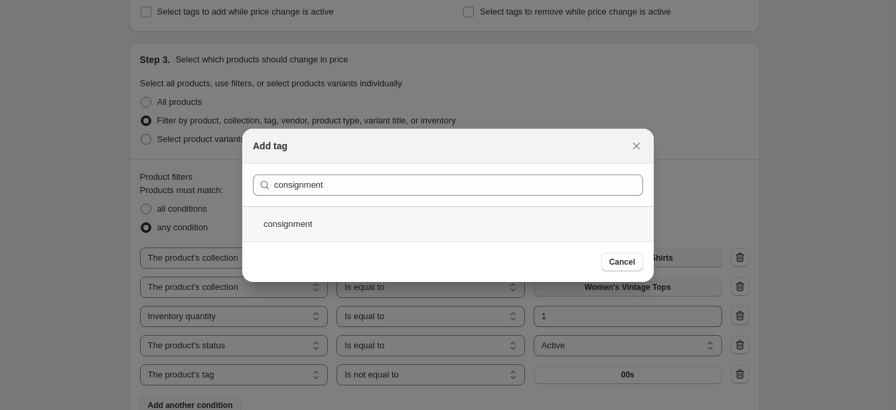
click at [342, 220] on div "consignment" at bounding box center [447, 223] width 411 height 35
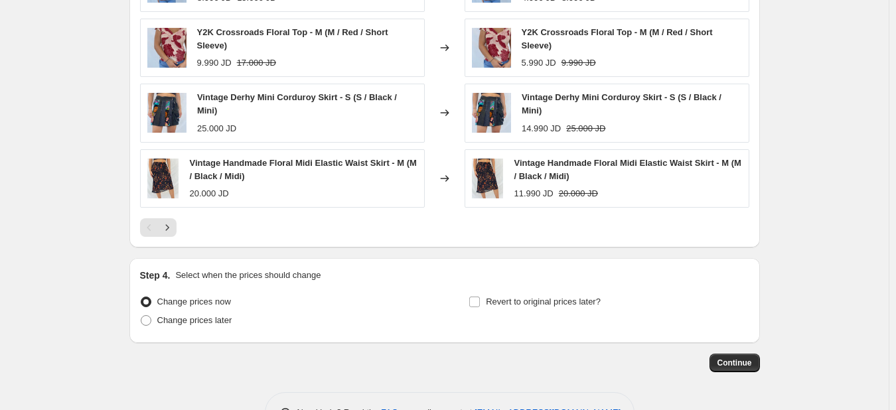
scroll to position [1161, 0]
click at [475, 301] on input "Revert to original prices later?" at bounding box center [474, 301] width 11 height 11
checkbox input "true"
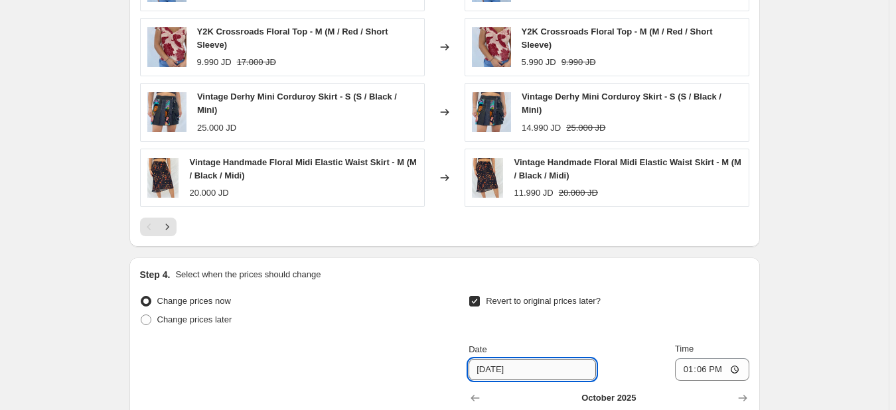
click at [549, 370] on input "10/5/2025" at bounding box center [531, 369] width 127 height 21
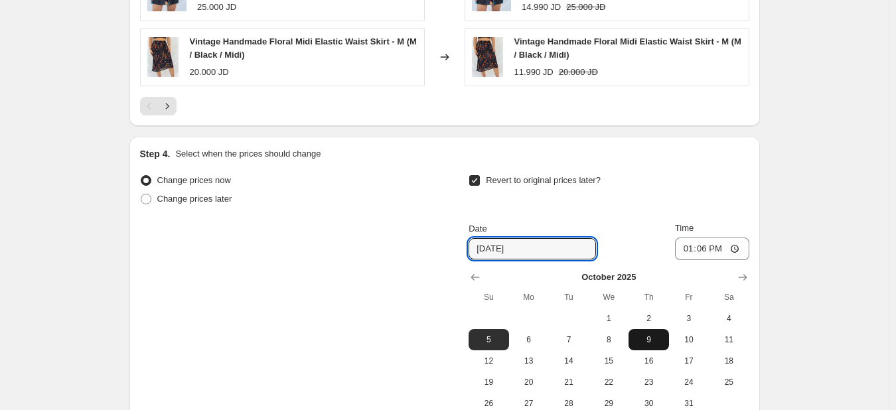
scroll to position [1283, 0]
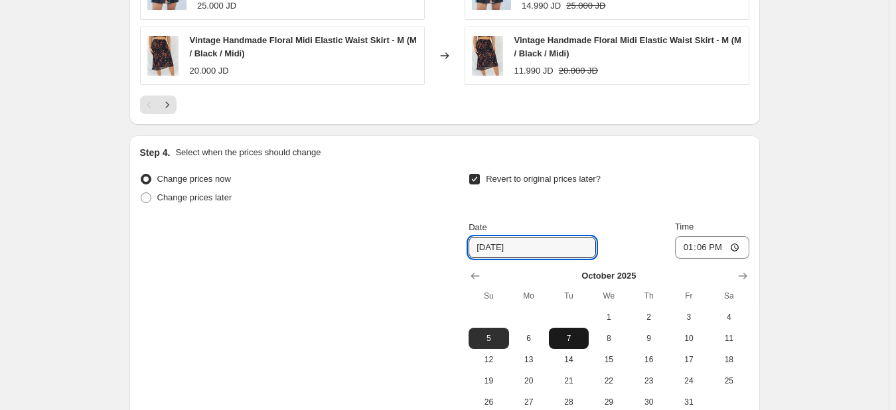
click at [574, 338] on span "7" at bounding box center [568, 338] width 29 height 11
type input "10/7/2025"
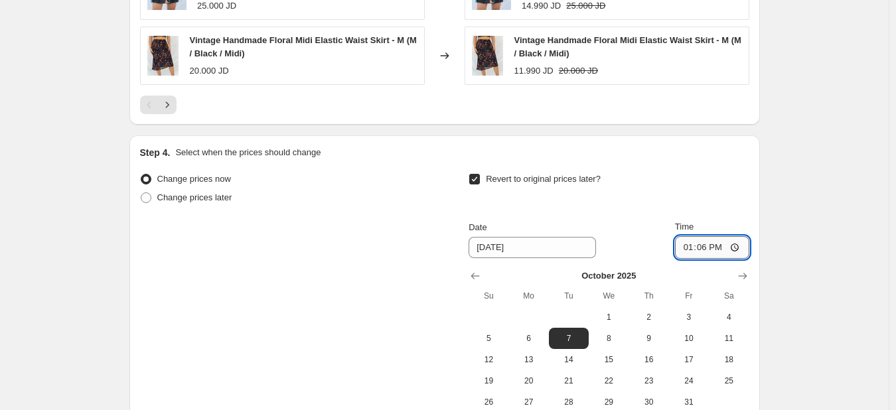
click at [686, 247] on input "13:06" at bounding box center [712, 247] width 74 height 23
type input "04:00"
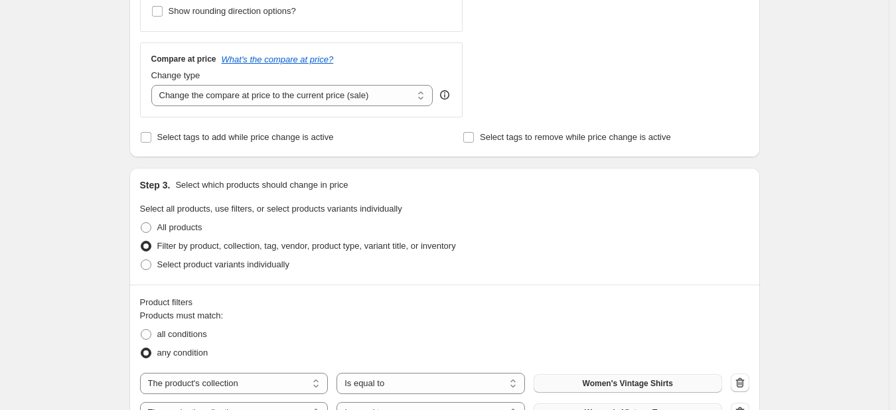
scroll to position [451, 0]
click at [151, 337] on span at bounding box center [146, 335] width 11 height 11
click at [141, 330] on input "all conditions" at bounding box center [141, 330] width 1 height 1
radio input "true"
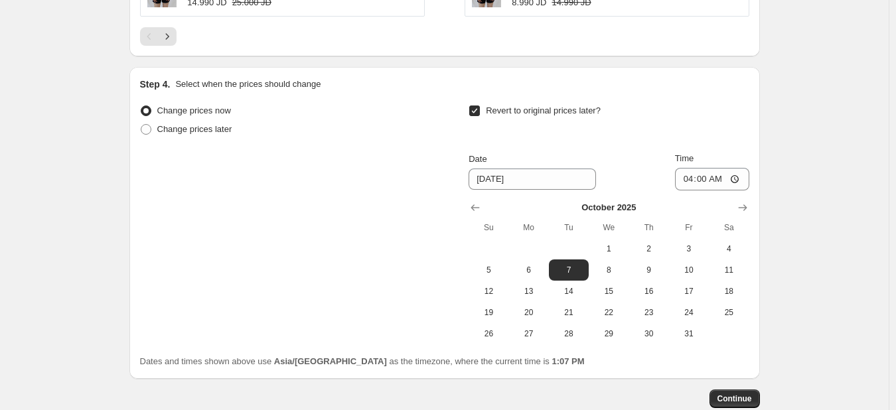
scroll to position [1431, 0]
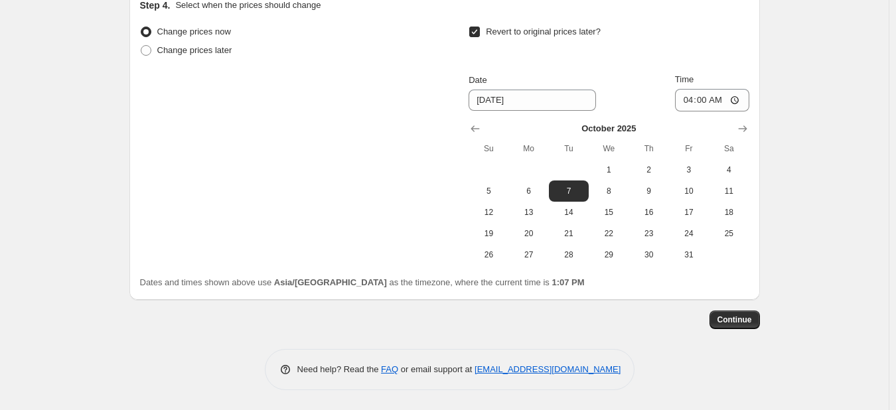
click at [740, 321] on span "Continue" at bounding box center [734, 319] width 34 height 11
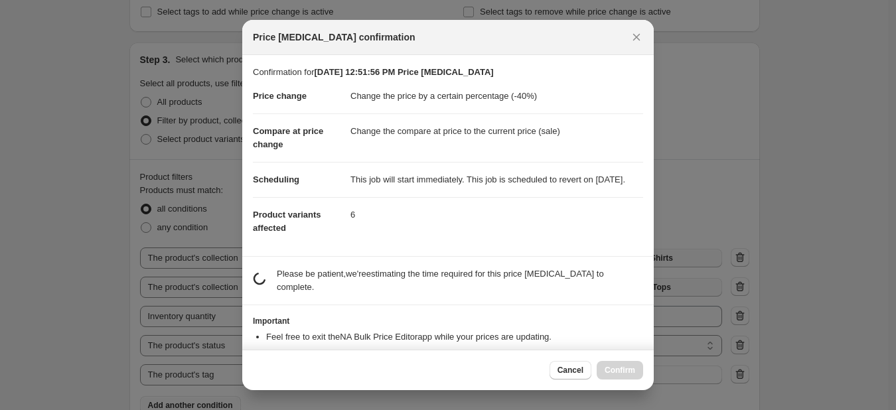
scroll to position [0, 0]
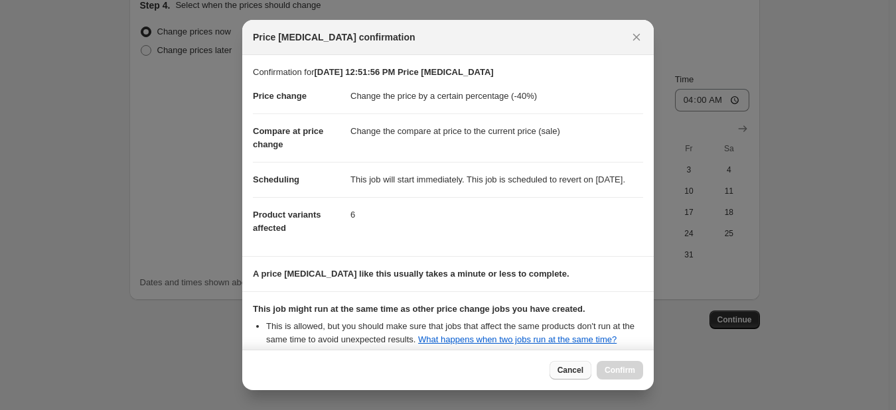
click at [560, 374] on button "Cancel" at bounding box center [570, 370] width 42 height 19
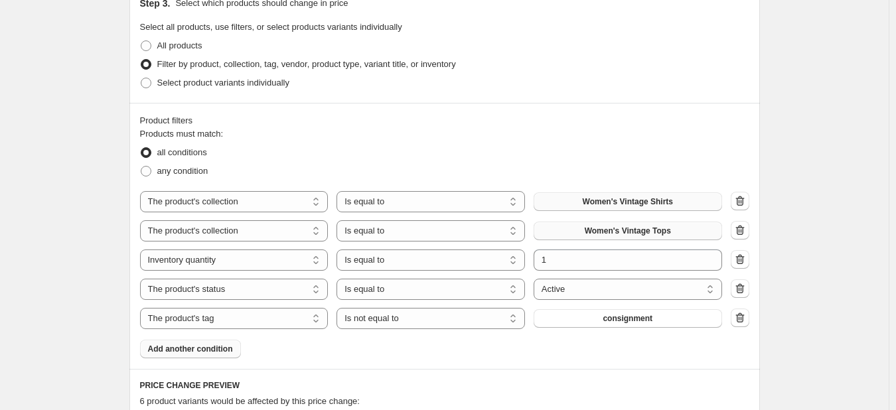
scroll to position [641, 0]
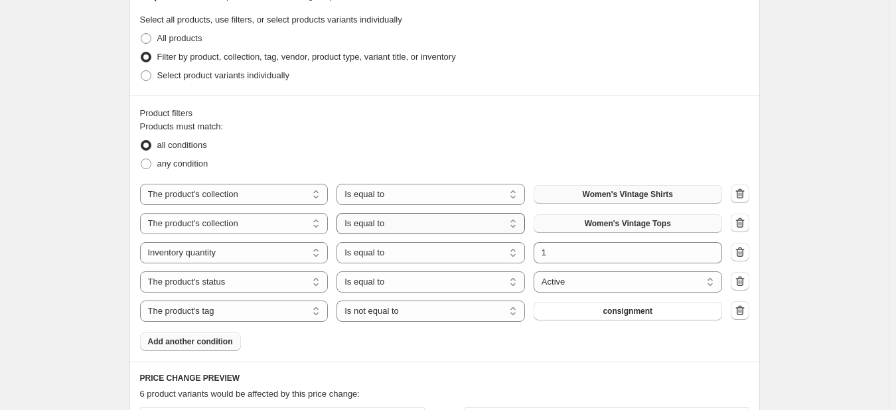
click at [409, 230] on select "Is equal to Is not equal to" at bounding box center [430, 223] width 188 height 21
select select "not_equal"
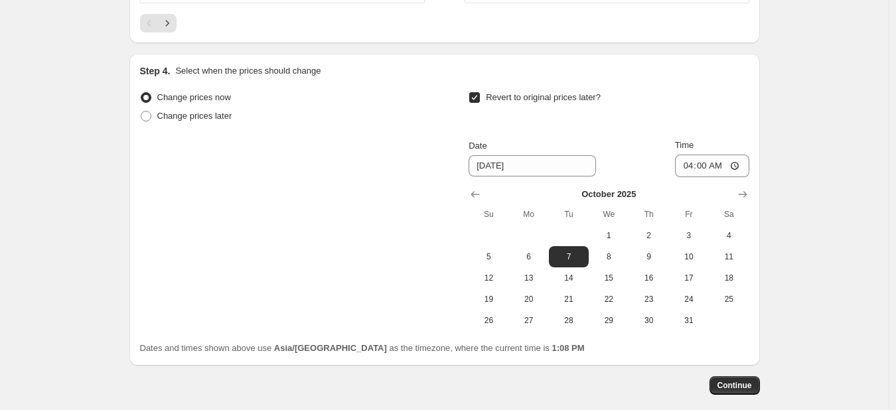
scroll to position [1431, 0]
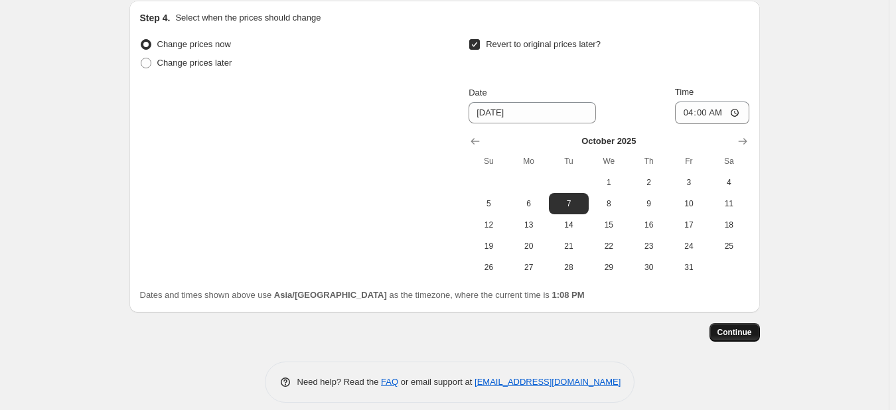
click at [727, 327] on span "Continue" at bounding box center [734, 332] width 34 height 11
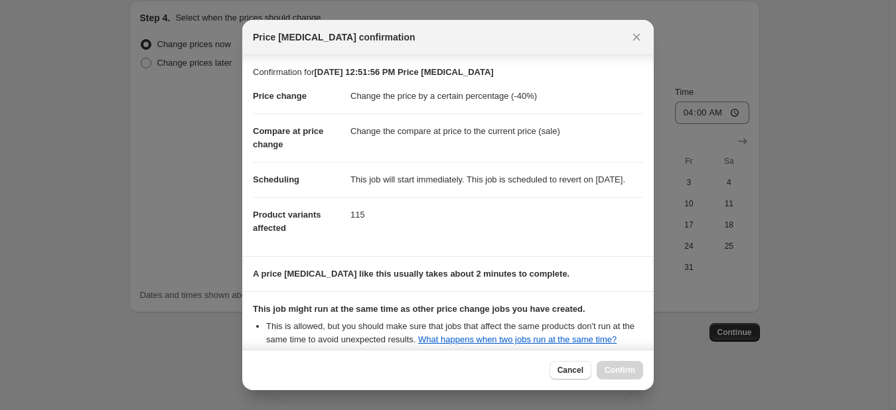
scroll to position [162, 0]
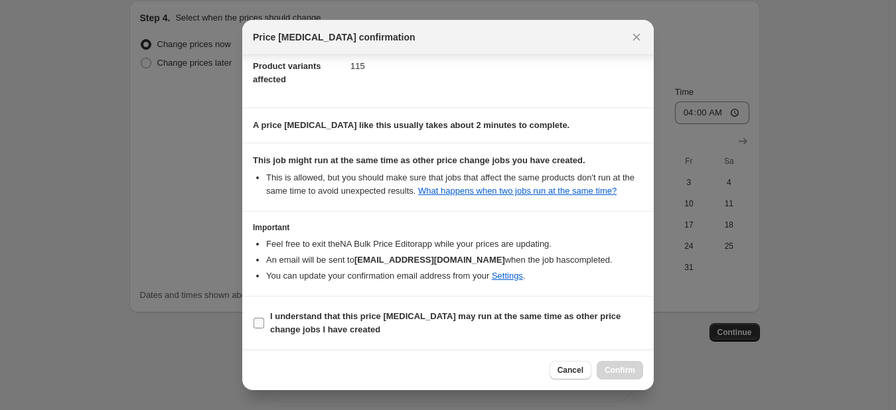
click at [260, 324] on input "I understand that this price change job may run at the same time as other price…" at bounding box center [258, 323] width 11 height 11
checkbox input "true"
click at [614, 373] on span "Confirm" at bounding box center [619, 370] width 31 height 11
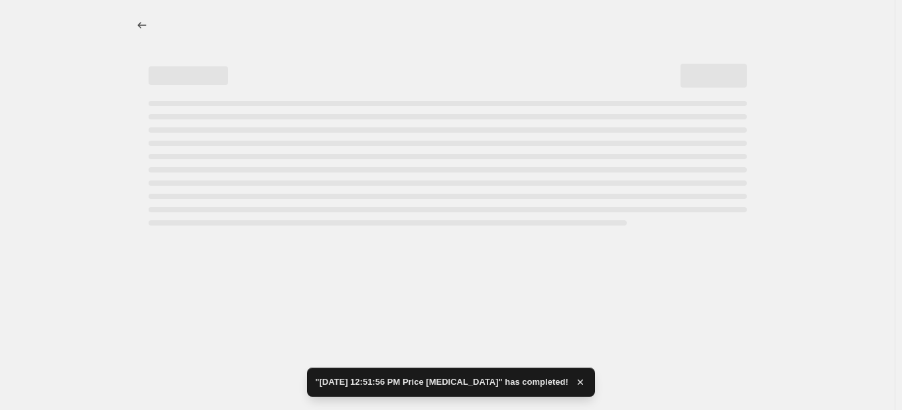
select select "percentage"
select select "collection"
select select "not_equal"
select select "inventory_quantity"
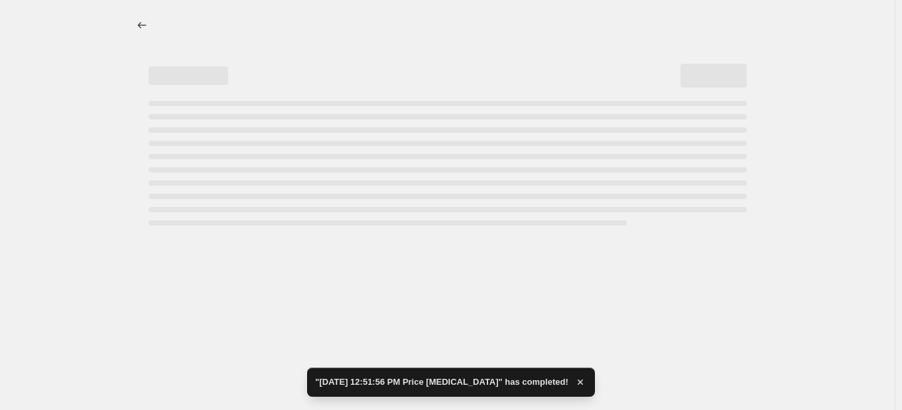
select select "product_status"
select select "tag"
select select "not_equal"
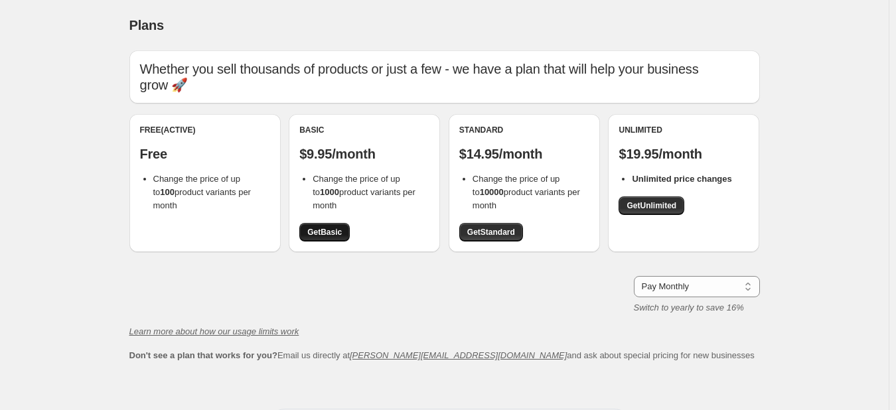
click at [325, 234] on span "Get Basic" at bounding box center [324, 232] width 34 height 11
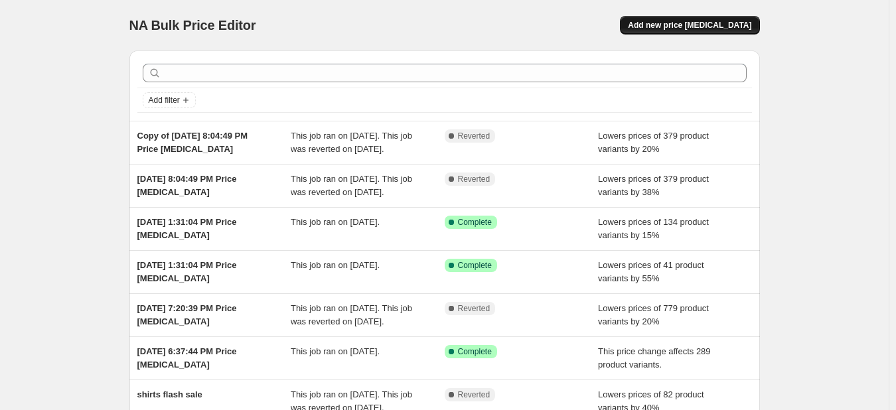
click at [714, 27] on span "Add new price change job" at bounding box center [689, 25] width 123 height 11
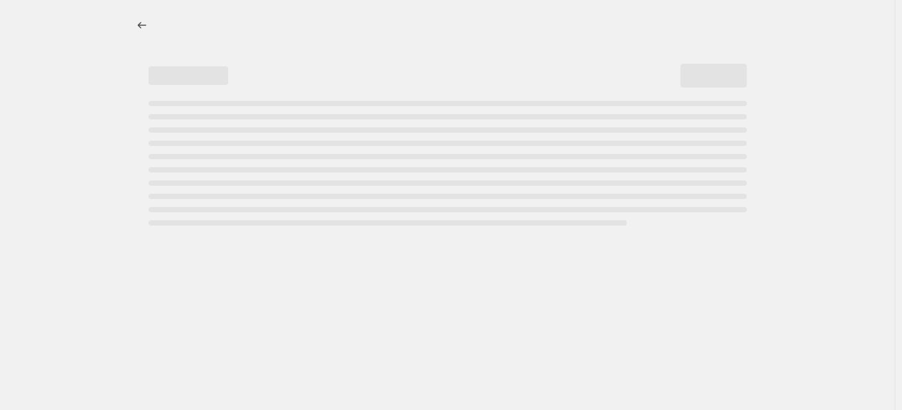
select select "percentage"
